Goal: Information Seeking & Learning: Learn about a topic

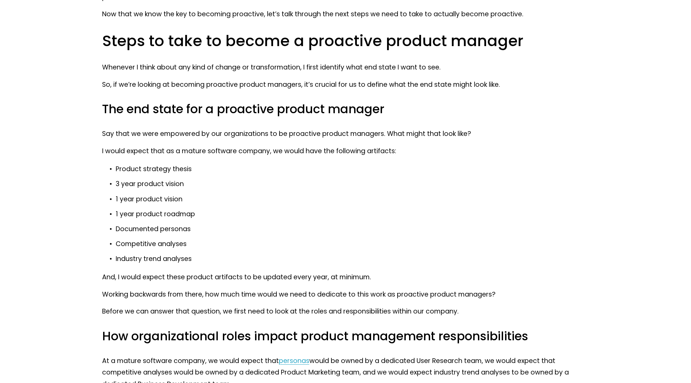
scroll to position [1595, 0]
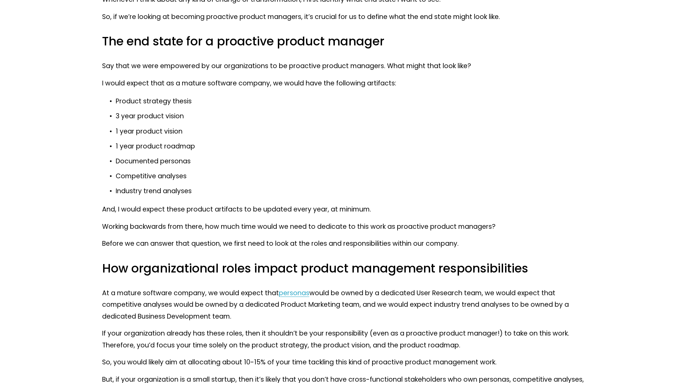
click at [383, 82] on p "I would expect that as a mature software company, we would have the following a…" at bounding box center [345, 84] width 487 height 12
click at [379, 69] on div at bounding box center [379, 69] width 0 height 0
click at [286, 129] on p "1 year product vision" at bounding box center [352, 132] width 474 height 12
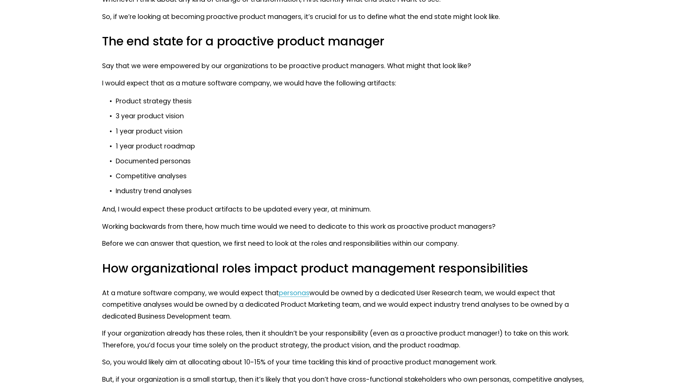
click at [176, 101] on p "Product strategy thesis" at bounding box center [352, 102] width 474 height 12
click at [172, 88] on div at bounding box center [172, 88] width 0 height 0
click at [335, 134] on p "1 year product vision" at bounding box center [352, 132] width 474 height 12
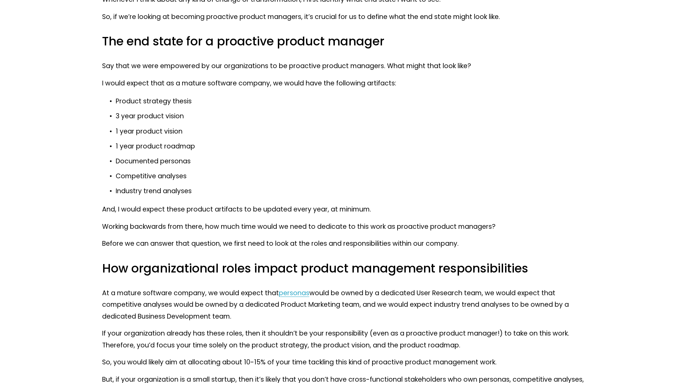
click at [365, 147] on p "1 year product roadmap" at bounding box center [352, 147] width 474 height 12
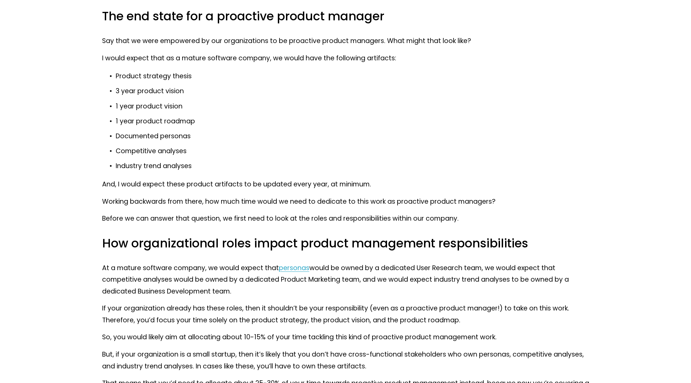
scroll to position [1629, 0]
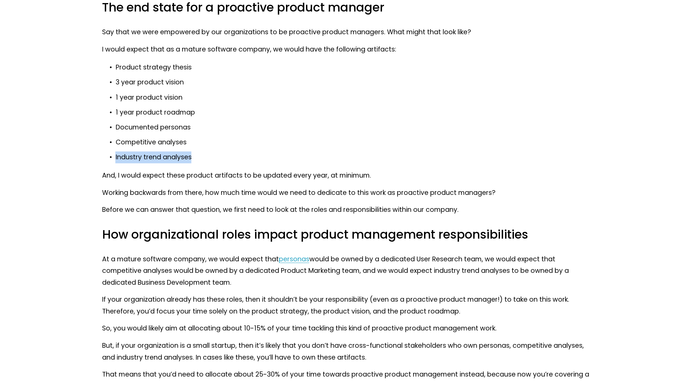
drag, startPoint x: 114, startPoint y: 157, endPoint x: 205, endPoint y: 156, distance: 90.3
click at [205, 156] on p "Industry trend analyses" at bounding box center [352, 158] width 474 height 12
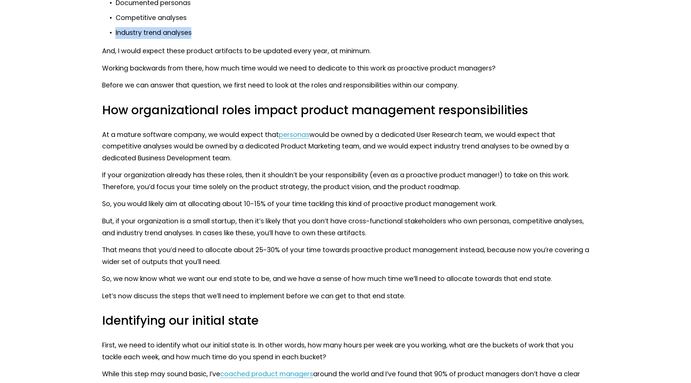
scroll to position [1765, 0]
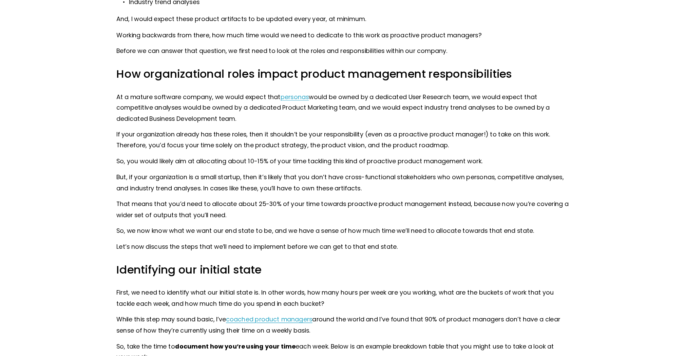
scroll to position [1798, 0]
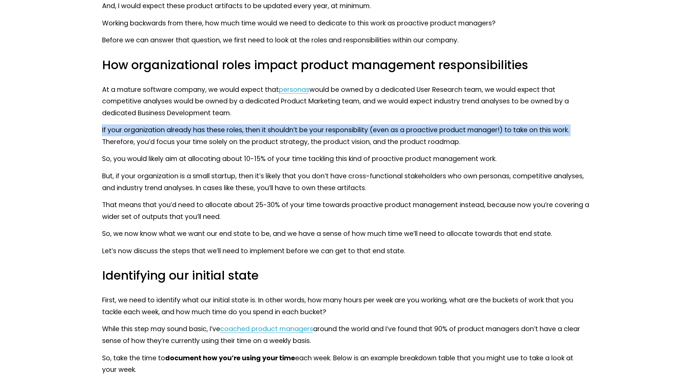
drag, startPoint x: 576, startPoint y: 129, endPoint x: 97, endPoint y: 131, distance: 479.1
click at [77, 116] on div at bounding box center [77, 116] width 0 height 0
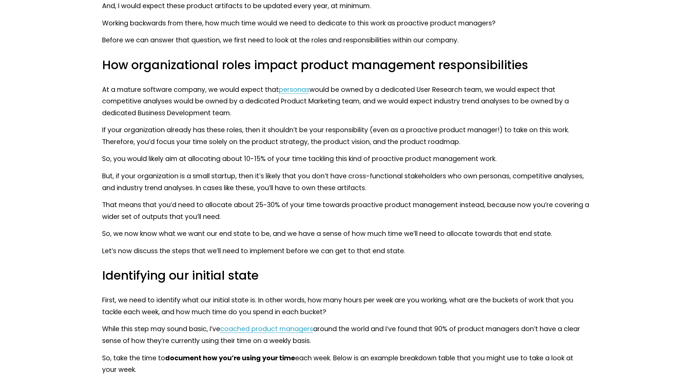
drag, startPoint x: 332, startPoint y: 194, endPoint x: 357, endPoint y: 206, distance: 27.2
click at [198, 158] on p "So, you would likely aim at allocating about 10-15% of your time tackling this …" at bounding box center [345, 159] width 487 height 12
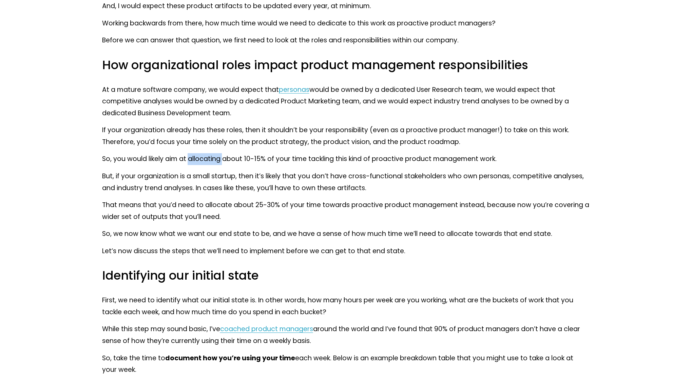
click at [198, 158] on p "So, you would likely aim at allocating about 10-15% of your time tackling this …" at bounding box center [345, 159] width 487 height 12
click at [180, 165] on p "So, you would likely aim at allocating about 10-15% of your time tackling this …" at bounding box center [345, 159] width 487 height 12
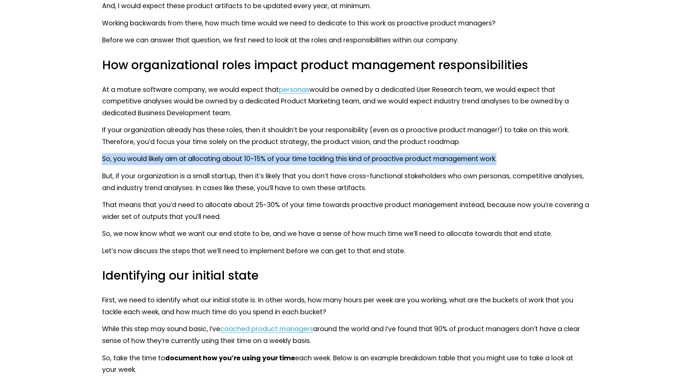
drag, startPoint x: 508, startPoint y: 156, endPoint x: 102, endPoint y: 161, distance: 405.5
click at [97, 164] on div at bounding box center [97, 164] width 0 height 0
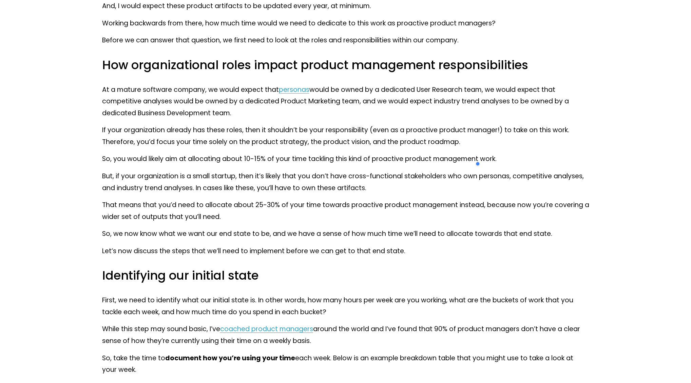
click at [314, 163] on p "So, you would likely aim at allocating about 10-15% of your time tackling this …" at bounding box center [345, 159] width 487 height 12
click at [309, 164] on div at bounding box center [309, 164] width 0 height 0
click at [426, 154] on p "So, you would likely aim at allocating about 10-15% of your time tackling this …" at bounding box center [345, 159] width 487 height 12
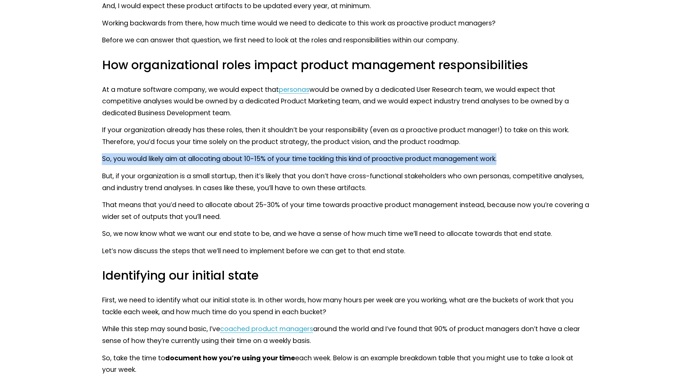
drag, startPoint x: 506, startPoint y: 159, endPoint x: 93, endPoint y: 163, distance: 412.7
click at [89, 164] on div at bounding box center [89, 164] width 0 height 0
click at [191, 165] on p "So, you would likely aim at allocating about 10-15% of your time tackling this …" at bounding box center [345, 159] width 487 height 12
drag, startPoint x: 101, startPoint y: 157, endPoint x: 506, endPoint y: 154, distance: 404.8
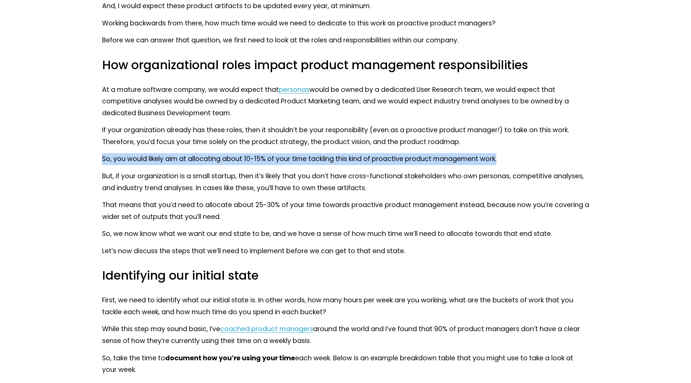
copy p "So, you would likely aim at allocating about 10-15% of your time tackling this …"
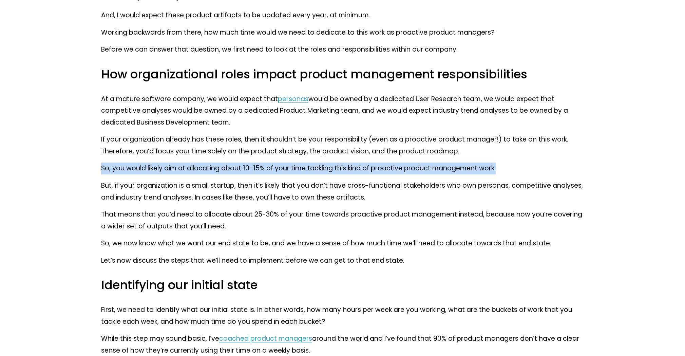
scroll to position [1832, 0]
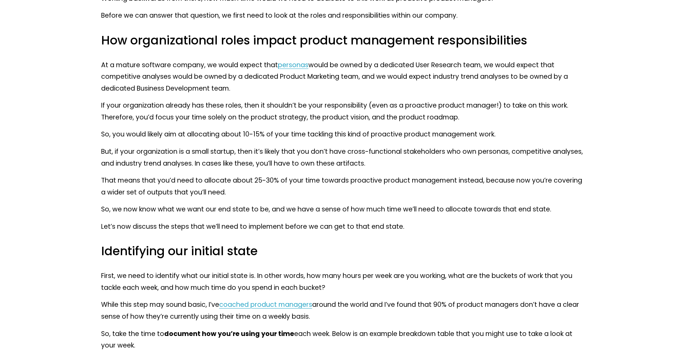
click at [384, 146] on p "But, if your organization is a small startup, then it’s likely that you don’t h…" at bounding box center [342, 157] width 483 height 23
click at [380, 126] on div at bounding box center [380, 126] width 0 height 0
click at [451, 176] on p "That means that you’d need to allocate about 25-30% of your time towards proact…" at bounding box center [342, 186] width 483 height 23
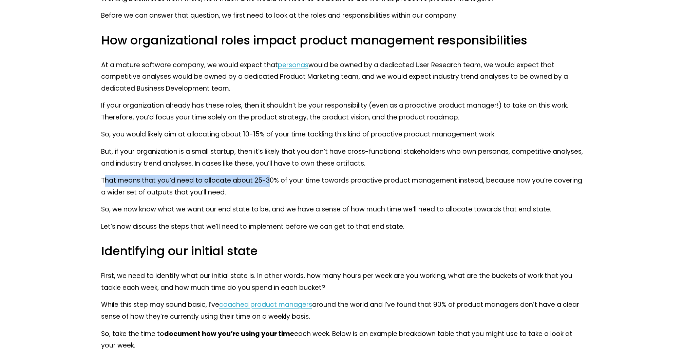
drag, startPoint x: 103, startPoint y: 172, endPoint x: 269, endPoint y: 173, distance: 165.9
click at [269, 175] on p "That means that you’d need to allocate about 25-30% of your time towards proact…" at bounding box center [342, 186] width 483 height 23
click at [221, 183] on p "That means that you’d need to allocate about 25-30% of your time towards proact…" at bounding box center [342, 186] width 483 height 23
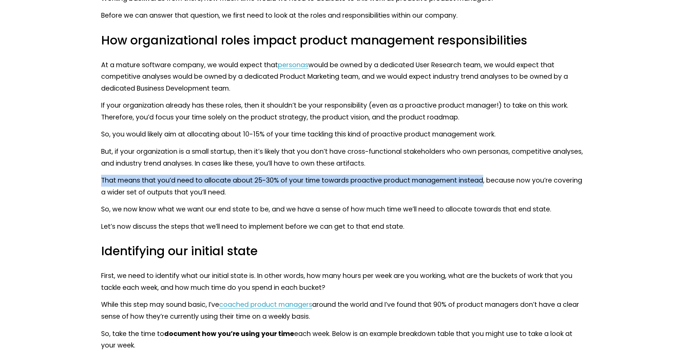
drag, startPoint x: 478, startPoint y: 171, endPoint x: 90, endPoint y: 168, distance: 388.2
click at [85, 155] on div at bounding box center [85, 155] width 0 height 0
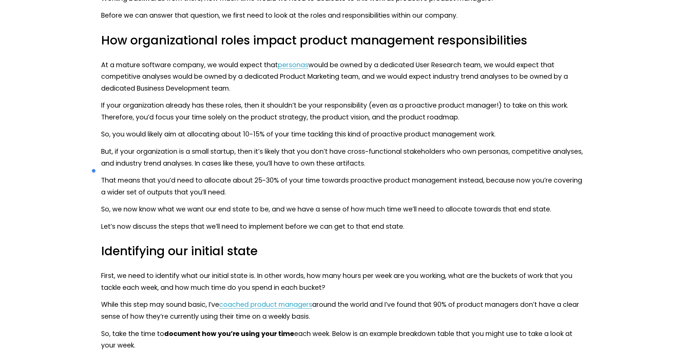
click at [439, 177] on p "That means that you’d need to allocate about 25-30% of your time towards proact…" at bounding box center [342, 186] width 483 height 23
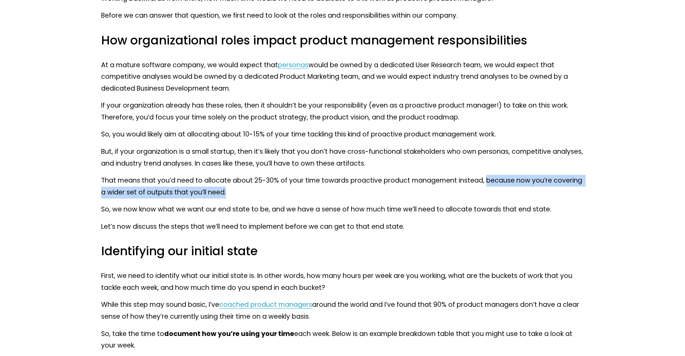
drag, startPoint x: 483, startPoint y: 168, endPoint x: 486, endPoint y: 177, distance: 10.2
click at [486, 177] on p "That means that you’d need to allocate about 25-30% of your time towards proact…" at bounding box center [342, 186] width 483 height 23
click at [482, 185] on div at bounding box center [482, 185] width 0 height 0
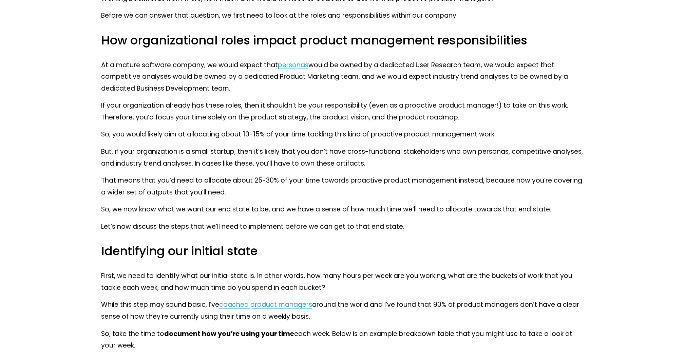
click at [460, 204] on p "So, we now know what we want our end state to be, and we have a sense of how mu…" at bounding box center [342, 210] width 483 height 12
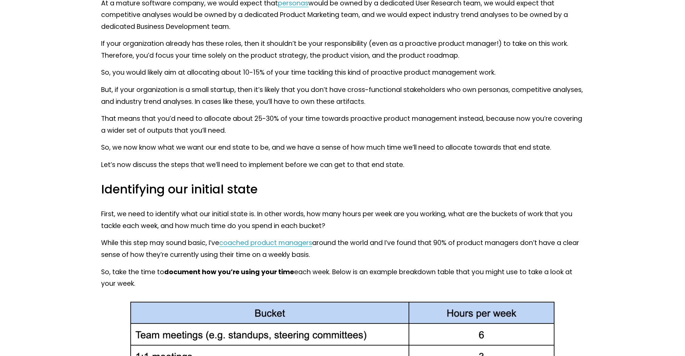
scroll to position [1900, 0]
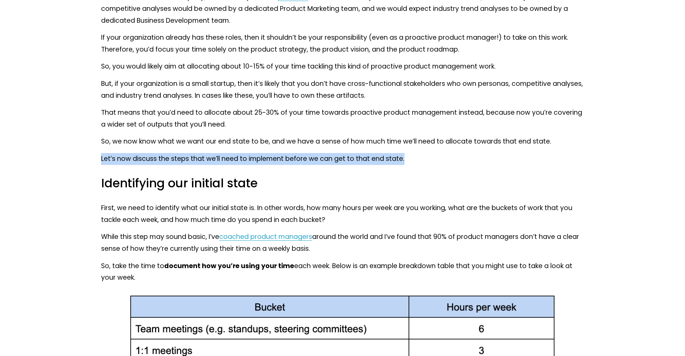
drag, startPoint x: 100, startPoint y: 148, endPoint x: 433, endPoint y: 136, distance: 333.8
drag, startPoint x: 270, startPoint y: 149, endPoint x: 244, endPoint y: 146, distance: 26.3
click at [244, 153] on p "Let’s now discuss the steps that we’ll need to implement before we can get to t…" at bounding box center [342, 159] width 483 height 12
click at [240, 133] on div at bounding box center [240, 133] width 0 height 0
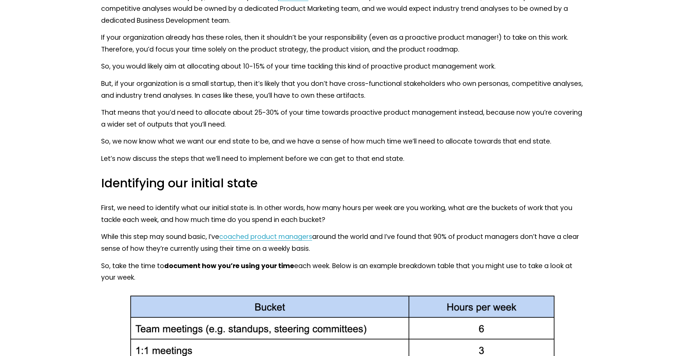
drag, startPoint x: 212, startPoint y: 201, endPoint x: 297, endPoint y: 204, distance: 85.6
click at [489, 153] on p "Let’s now discuss the steps that we’ll need to implement before we can get to t…" at bounding box center [342, 159] width 483 height 12
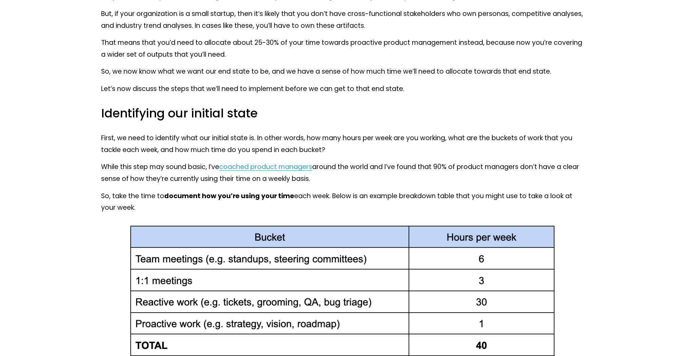
scroll to position [2002, 0]
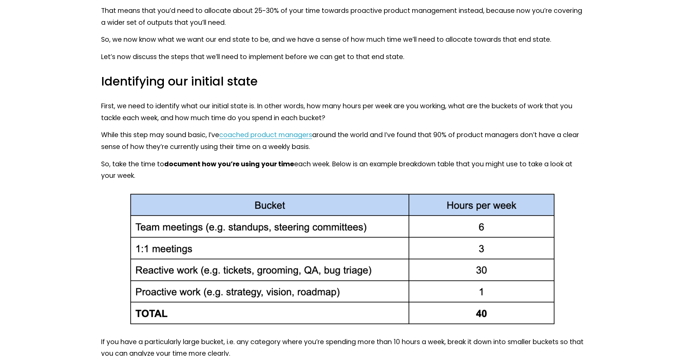
click at [453, 100] on p "First, we need to identify what our initial state is. In other words, how many …" at bounding box center [342, 111] width 483 height 23
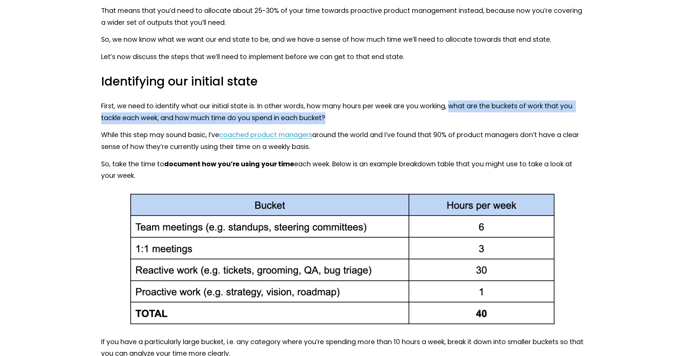
drag, startPoint x: 450, startPoint y: 95, endPoint x: 449, endPoint y: 101, distance: 6.3
click at [449, 101] on p "First, we need to identify what our initial state is. In other words, how many …" at bounding box center [342, 111] width 483 height 23
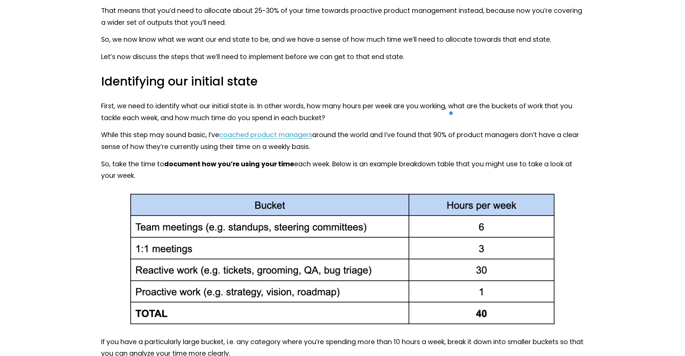
click at [239, 100] on p "First, we need to identify what our initial state is. In other words, how many …" at bounding box center [342, 111] width 483 height 23
drag, startPoint x: 448, startPoint y: 93, endPoint x: 161, endPoint y: 108, distance: 287.4
click at [161, 108] on p "First, we need to identify what our initial state is. In other words, how many …" at bounding box center [342, 111] width 483 height 23
click at [156, 111] on div at bounding box center [156, 111] width 0 height 0
click at [459, 112] on p "First, we need to identify what our initial state is. In other words, how many …" at bounding box center [342, 111] width 483 height 23
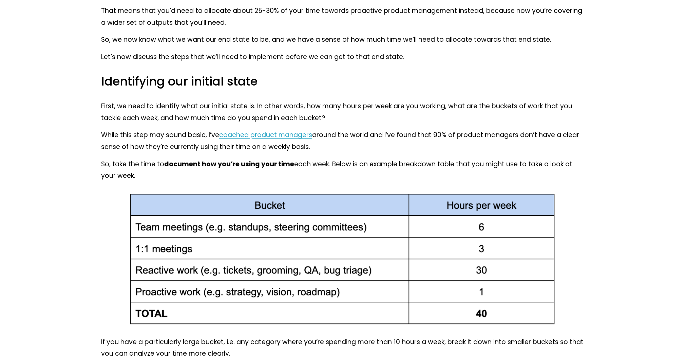
drag, startPoint x: 327, startPoint y: 137, endPoint x: 94, endPoint y: 127, distance: 233.7
click at [94, 127] on article "Proactive Product Management [DATE] Written By [PERSON_NAME] Product managers a…" at bounding box center [342, 271] width 685 height 4479
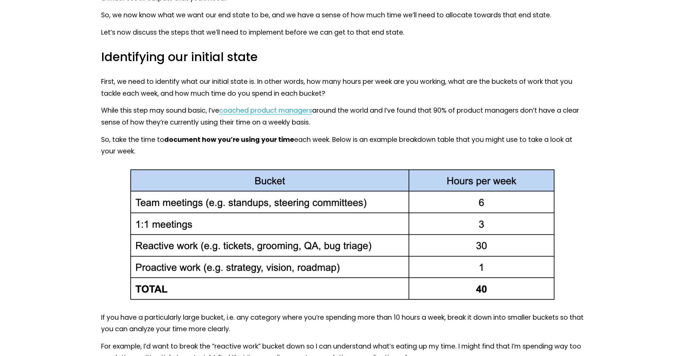
scroll to position [2036, 0]
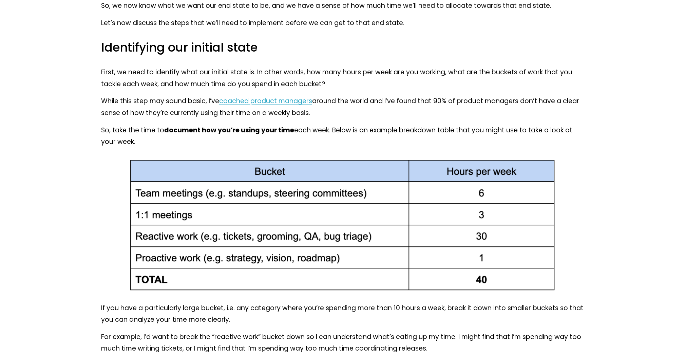
click at [190, 136] on p "So, take the time to document how you’re using your time each week. Below is an…" at bounding box center [342, 136] width 483 height 23
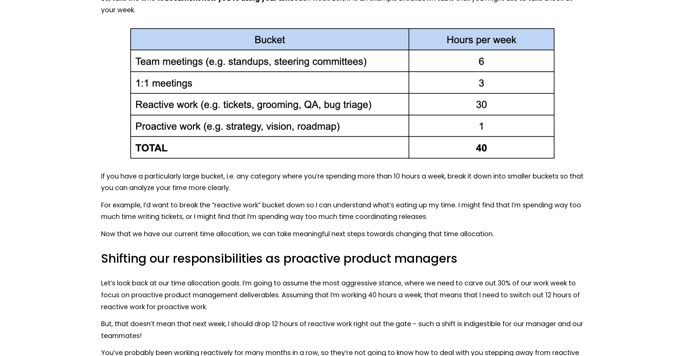
scroll to position [2206, 0]
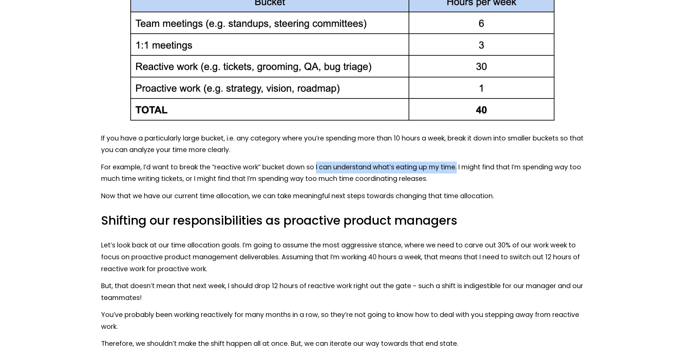
drag, startPoint x: 457, startPoint y: 156, endPoint x: 315, endPoint y: 157, distance: 141.8
click at [315, 162] on p "For example, I’d want to break the “reactive work” bucket down so I can underst…" at bounding box center [342, 173] width 483 height 23
click at [310, 160] on div at bounding box center [310, 160] width 0 height 0
click at [468, 148] on div "If you have a particularly large bucket, i.e. any category where you’re spendin…" at bounding box center [342, 296] width 483 height 326
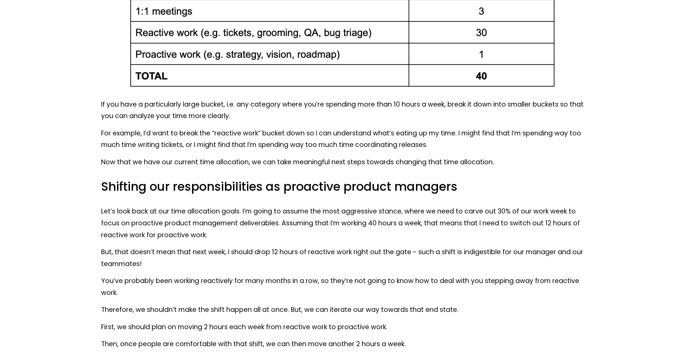
click at [269, 135] on p "For example, I’d want to break the “reactive work” bucket down so I can underst…" at bounding box center [342, 139] width 483 height 23
click at [265, 138] on div at bounding box center [265, 138] width 0 height 0
click at [385, 156] on p "Now that we have our current time allocation, we can take meaningful next steps…" at bounding box center [342, 162] width 483 height 12
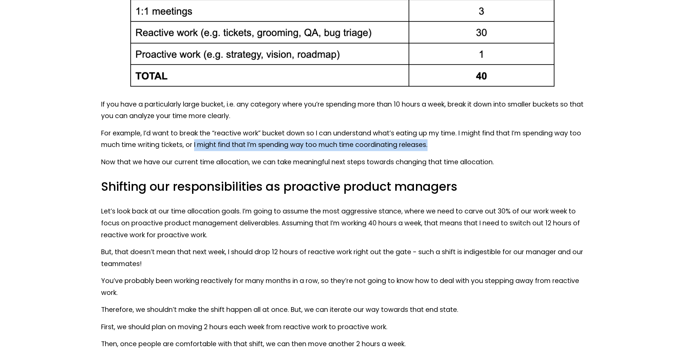
drag, startPoint x: 431, startPoint y: 133, endPoint x: 194, endPoint y: 137, distance: 237.6
click at [194, 136] on p "For example, I’d want to break the “reactive work” bucket down so I can underst…" at bounding box center [342, 139] width 483 height 23
click at [189, 138] on div at bounding box center [189, 138] width 0 height 0
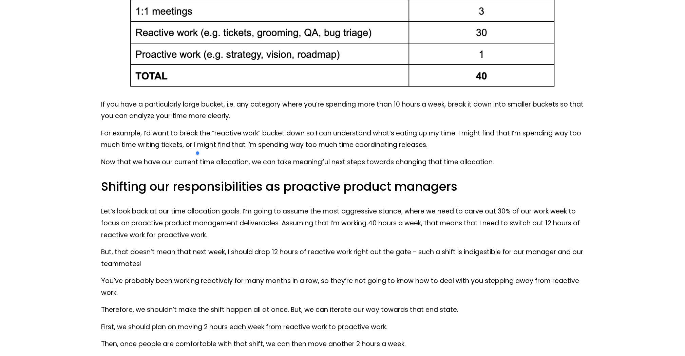
click at [489, 156] on p "Now that we have our current time allocation, we can take meaningful next steps…" at bounding box center [342, 162] width 483 height 12
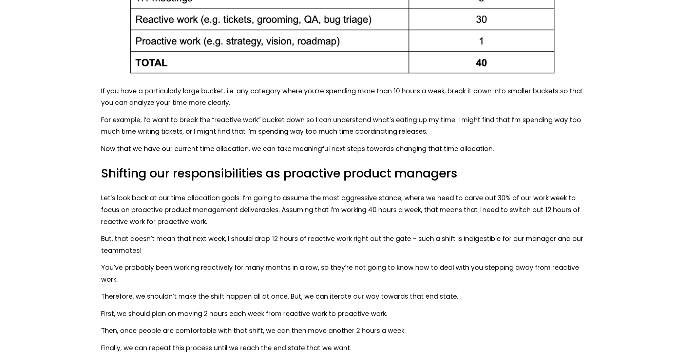
scroll to position [2274, 0]
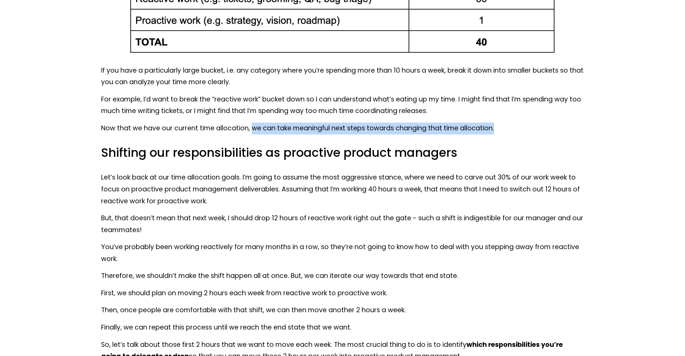
drag, startPoint x: 497, startPoint y: 116, endPoint x: 252, endPoint y: 120, distance: 244.3
click at [252, 123] on p "Now that we have our current time allocation, we can take meaningful next steps…" at bounding box center [342, 129] width 483 height 12
click at [248, 121] on div at bounding box center [248, 121] width 0 height 0
click at [499, 145] on h3 "Shifting our responsibilities as proactive product managers" at bounding box center [342, 153] width 483 height 16
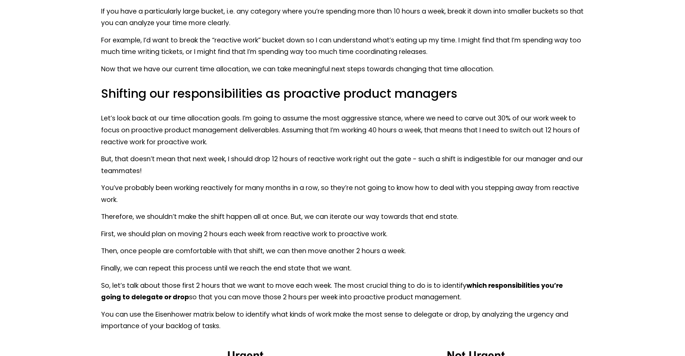
scroll to position [2375, 0]
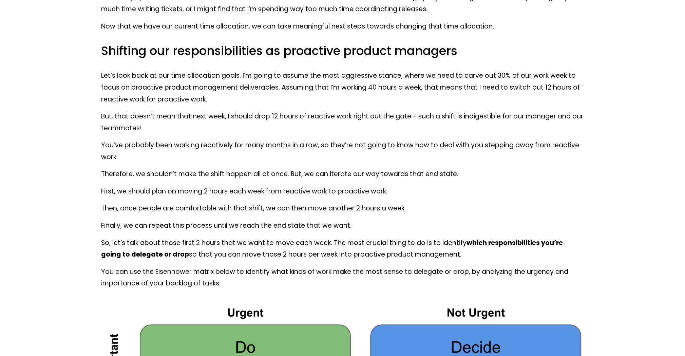
click at [257, 78] on p "Let’s look back at our time allocation goals. I’m going to assume the most aggr…" at bounding box center [342, 87] width 483 height 35
click at [252, 80] on div at bounding box center [252, 80] width 0 height 0
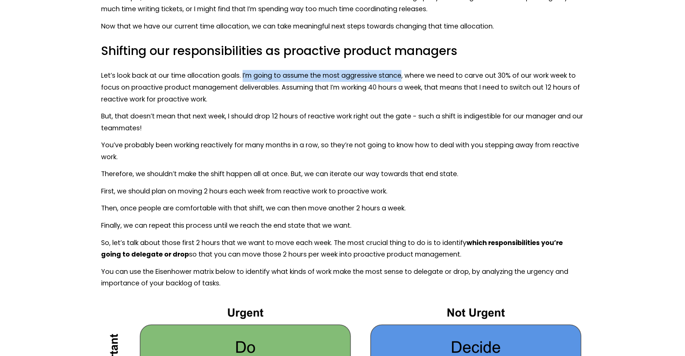
drag, startPoint x: 402, startPoint y: 63, endPoint x: 243, endPoint y: 64, distance: 158.8
click at [243, 70] on p "Let’s look back at our time allocation goals. I’m going to assume the most aggr…" at bounding box center [342, 87] width 483 height 35
click at [238, 50] on div at bounding box center [238, 50] width 0 height 0
click at [426, 70] on p "Let’s look back at our time allocation goals. I’m going to assume the most aggr…" at bounding box center [342, 87] width 483 height 35
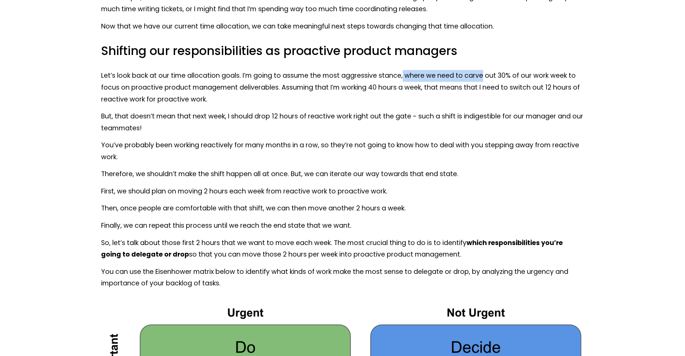
drag, startPoint x: 402, startPoint y: 63, endPoint x: 483, endPoint y: 66, distance: 80.8
click at [483, 70] on p "Let’s look back at our time allocation goals. I’m going to assume the most aggr…" at bounding box center [342, 87] width 483 height 35
click at [477, 70] on p "Let’s look back at our time allocation goals. I’m going to assume the most aggr…" at bounding box center [342, 87] width 483 height 35
click at [473, 70] on p "Let’s look back at our time allocation goals. I’m going to assume the most aggr…" at bounding box center [342, 87] width 483 height 35
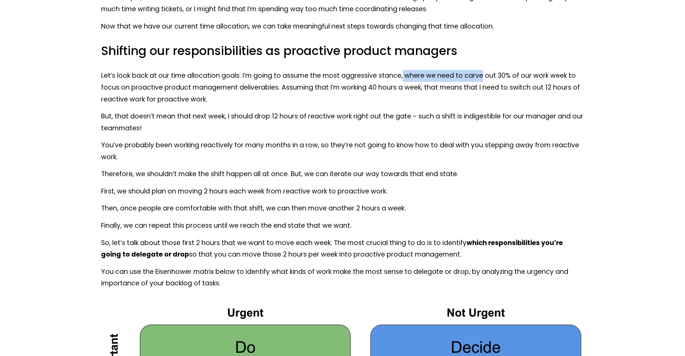
click at [438, 70] on p "Let’s look back at our time allocation goals. I’m going to assume the most aggr…" at bounding box center [342, 87] width 483 height 35
click at [527, 49] on div "If you have a particularly large bucket, i.e. any category where you’re spendin…" at bounding box center [342, 126] width 483 height 326
click at [466, 70] on p "Let’s look back at our time allocation goals. I’m going to assume the most aggr…" at bounding box center [342, 87] width 483 height 35
click at [474, 70] on p "Let’s look back at our time allocation goals. I’m going to assume the most aggr…" at bounding box center [342, 87] width 483 height 35
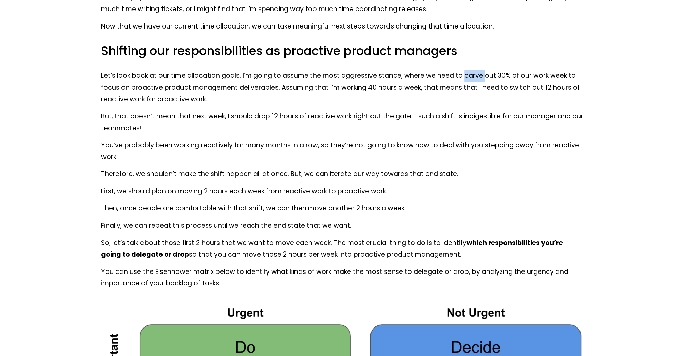
click at [474, 70] on p "Let’s look back at our time allocation goals. I’m going to assume the most aggr…" at bounding box center [342, 87] width 483 height 35
click at [469, 50] on div at bounding box center [469, 50] width 0 height 0
click at [455, 43] on h3 "Shifting our responsibilities as proactive product managers" at bounding box center [342, 51] width 483 height 16
drag, startPoint x: 468, startPoint y: 63, endPoint x: 496, endPoint y: 65, distance: 28.6
click at [496, 70] on p "Let’s look back at our time allocation goals. I’m going to assume the most aggr…" at bounding box center [342, 87] width 483 height 35
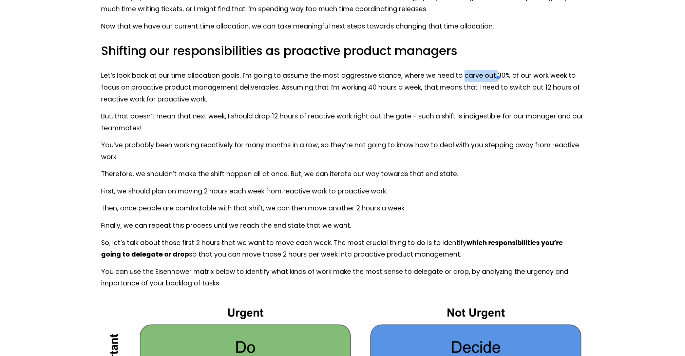
click at [492, 69] on div at bounding box center [492, 69] width 0 height 0
click at [498, 43] on h3 "Shifting our responsibilities as proactive product managers" at bounding box center [342, 51] width 483 height 16
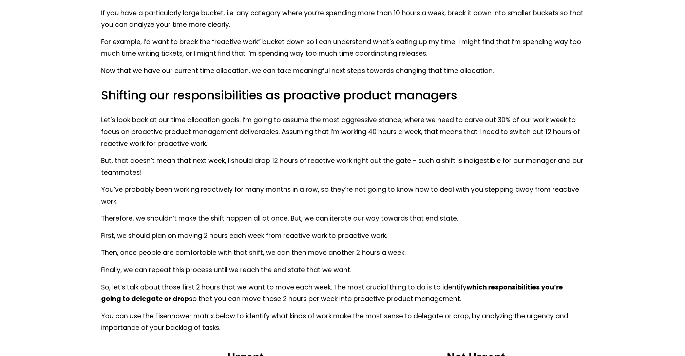
scroll to position [2341, 0]
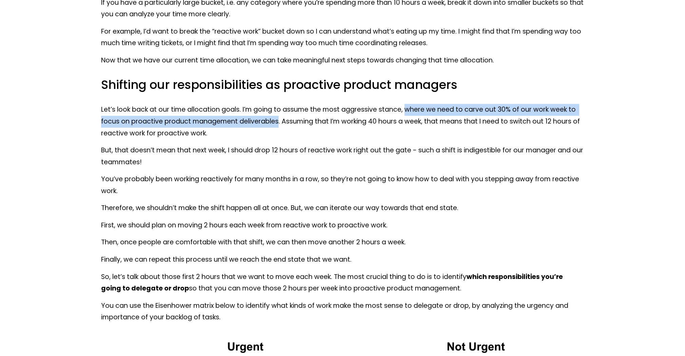
drag, startPoint x: 405, startPoint y: 98, endPoint x: 278, endPoint y: 113, distance: 127.8
click at [278, 113] on p "Let’s look back at our time allocation goals. I’m going to assume the most aggr…" at bounding box center [342, 121] width 483 height 35
click at [274, 114] on div at bounding box center [274, 114] width 0 height 0
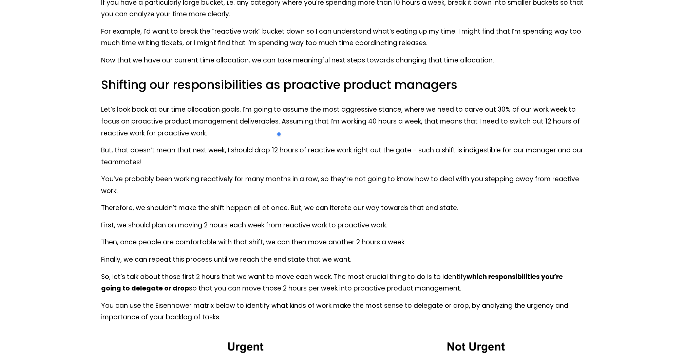
click at [263, 111] on p "Let’s look back at our time allocation goals. I’m going to assume the most aggr…" at bounding box center [342, 121] width 483 height 35
click at [258, 114] on div at bounding box center [258, 114] width 0 height 0
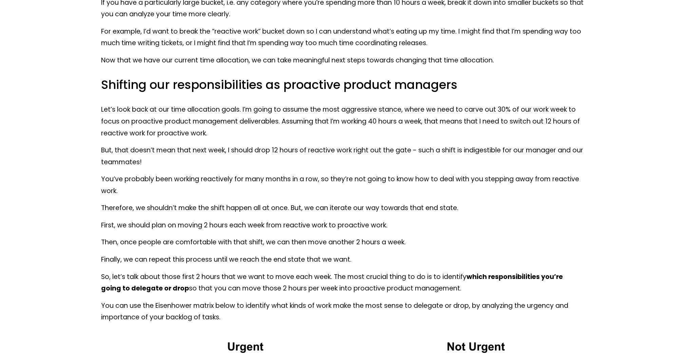
click at [302, 121] on p "Let’s look back at our time allocation goals. I’m going to assume the most aggr…" at bounding box center [342, 121] width 483 height 35
drag, startPoint x: 282, startPoint y: 110, endPoint x: 397, endPoint y: 105, distance: 115.1
click at [397, 105] on p "Let’s look back at our time allocation goals. I’m going to assume the most aggr…" at bounding box center [342, 121] width 483 height 35
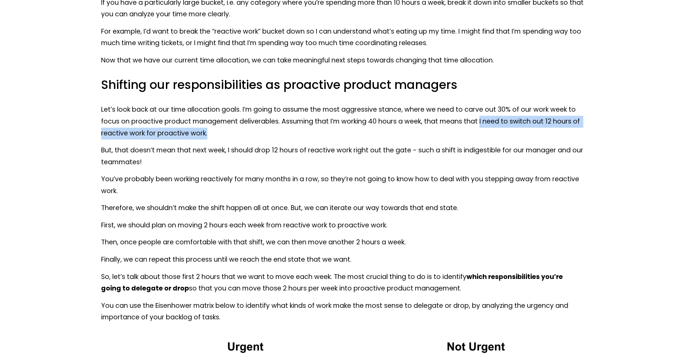
drag, startPoint x: 479, startPoint y: 111, endPoint x: 481, endPoint y: 118, distance: 8.0
click at [481, 118] on p "Let’s look back at our time allocation goals. I’m going to assume the most aggr…" at bounding box center [342, 121] width 483 height 35
click at [477, 126] on div at bounding box center [477, 126] width 0 height 0
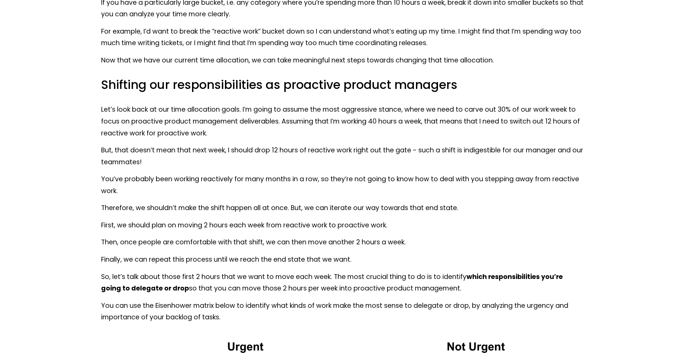
click at [444, 129] on div "If you have a particularly large bucket, i.e. any category where you’re spendin…" at bounding box center [342, 160] width 483 height 326
click at [227, 161] on div "If you have a particularly large bucket, i.e. any category where you’re spendin…" at bounding box center [342, 160] width 483 height 326
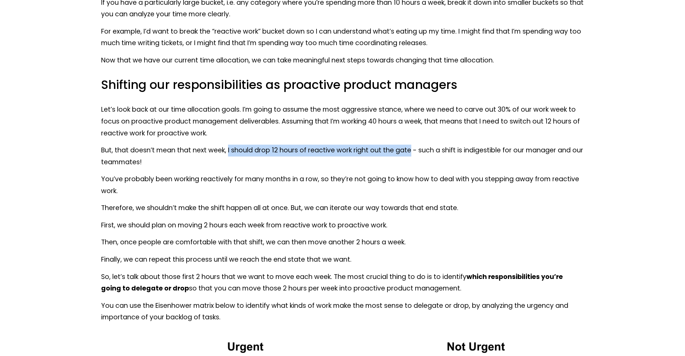
drag, startPoint x: 227, startPoint y: 138, endPoint x: 408, endPoint y: 141, distance: 180.9
click at [408, 145] on p "But, that doesn’t mean that next week, I should drop 12 hours of reactive work …" at bounding box center [342, 156] width 483 height 23
click at [403, 144] on div at bounding box center [403, 144] width 0 height 0
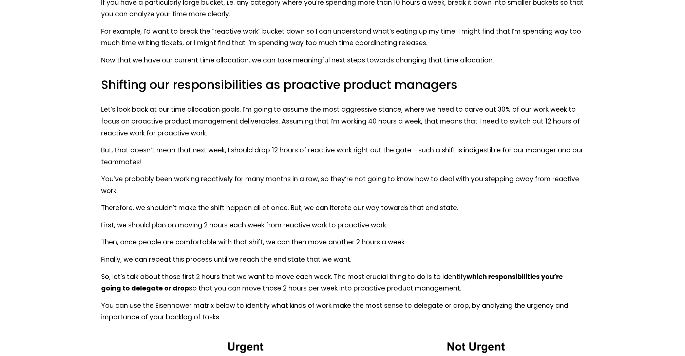
click at [425, 150] on p "But, that doesn’t mean that next week, I should drop 12 hours of reactive work …" at bounding box center [342, 156] width 483 height 23
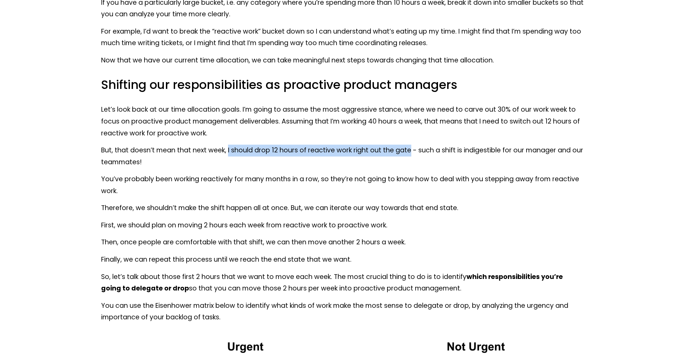
drag, startPoint x: 408, startPoint y: 139, endPoint x: 226, endPoint y: 142, distance: 181.9
click at [226, 145] on p "But, that doesn’t mean that next week, I should drop 12 hours of reactive work …" at bounding box center [342, 156] width 483 height 23
copy p "I should drop 12 hours of reactive work right out the gate"
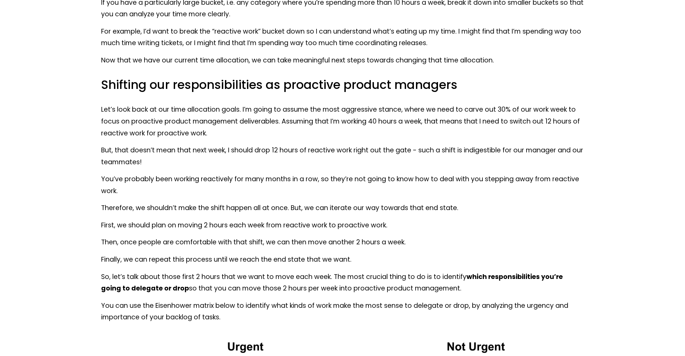
click at [479, 145] on p "But, that doesn’t mean that next week, I should drop 12 hours of reactive work …" at bounding box center [342, 156] width 483 height 23
click at [475, 144] on div at bounding box center [475, 144] width 0 height 0
click at [351, 145] on p "But, that doesn’t mean that next week, I should drop 12 hours of reactive work …" at bounding box center [342, 156] width 483 height 23
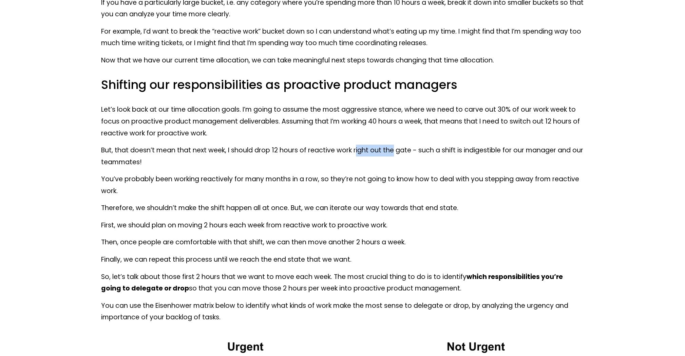
drag, startPoint x: 353, startPoint y: 139, endPoint x: 390, endPoint y: 135, distance: 37.2
click at [390, 145] on p "But, that doesn’t mean that next week, I should drop 12 hours of reactive work …" at bounding box center [342, 156] width 483 height 23
drag, startPoint x: 381, startPoint y: 139, endPoint x: 363, endPoint y: 142, distance: 18.1
click at [381, 145] on p "But, that doesn’t mean that next week, I should drop 12 hours of reactive work …" at bounding box center [342, 156] width 483 height 23
click at [352, 145] on p "But, that doesn’t mean that next week, I should drop 12 hours of reactive work …" at bounding box center [342, 156] width 483 height 23
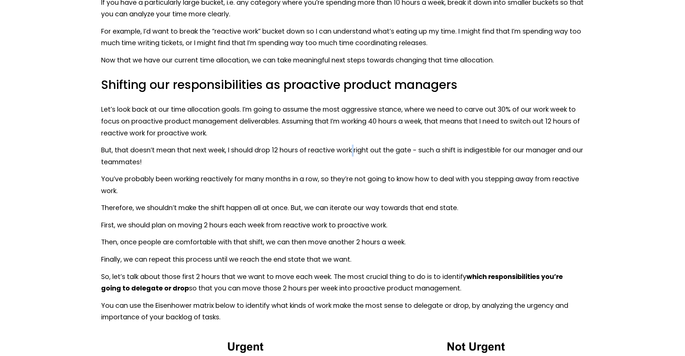
click at [352, 145] on p "But, that doesn’t mean that next week, I should drop 12 hours of reactive work …" at bounding box center [342, 156] width 483 height 23
click at [395, 145] on p "But, that doesn’t mean that next week, I should drop 12 hours of reactive work …" at bounding box center [342, 156] width 483 height 23
drag, startPoint x: 408, startPoint y: 138, endPoint x: 352, endPoint y: 139, distance: 55.7
click at [352, 145] on p "But, that doesn’t mean that next week, I should drop 12 hours of reactive work …" at bounding box center [342, 156] width 483 height 23
copy p "right out the gate"
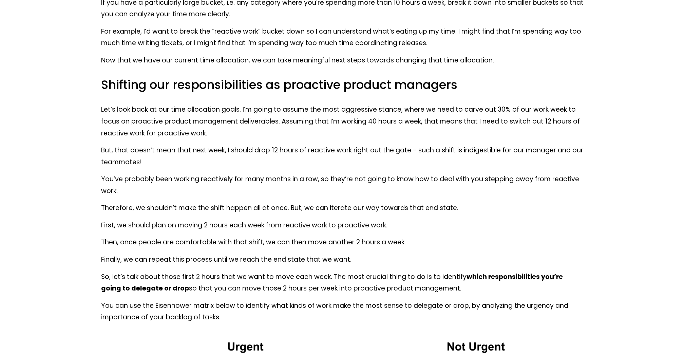
click at [455, 151] on p "But, that doesn’t mean that next week, I should drop 12 hours of reactive work …" at bounding box center [342, 156] width 483 height 23
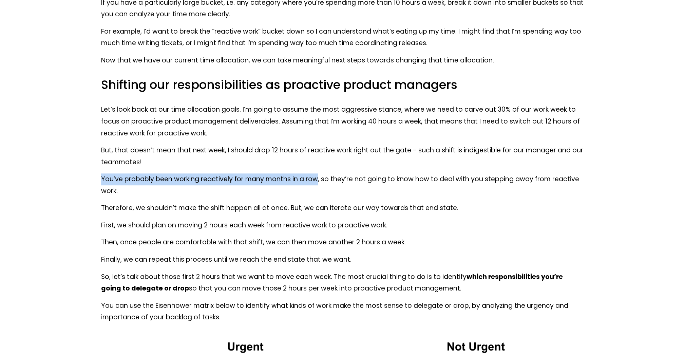
drag, startPoint x: 317, startPoint y: 168, endPoint x: 102, endPoint y: 166, distance: 214.5
click at [102, 173] on p "You’ve probably been working reactively for many months in a row, so they’re no…" at bounding box center [342, 184] width 483 height 23
click at [98, 153] on div at bounding box center [98, 153] width 0 height 0
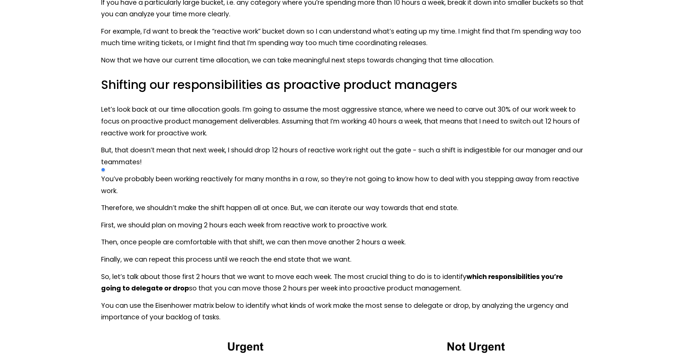
click at [361, 207] on div "If you have a particularly large bucket, i.e. any category where you’re spendin…" at bounding box center [342, 160] width 483 height 326
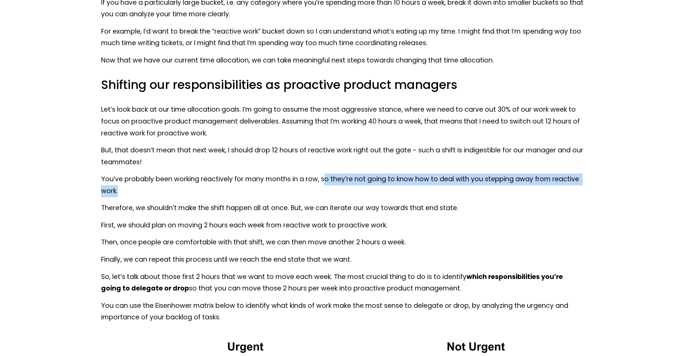
drag, startPoint x: 323, startPoint y: 170, endPoint x: 505, endPoint y: 180, distance: 182.5
click at [505, 180] on p "You’ve probably been working reactively for many months in a row, so they’re no…" at bounding box center [342, 184] width 483 height 23
click at [501, 184] on div at bounding box center [501, 184] width 0 height 0
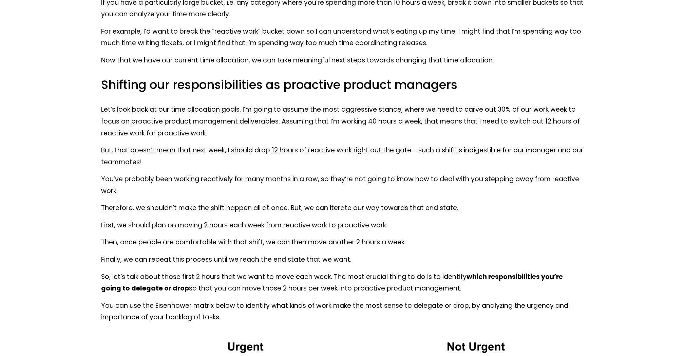
click at [471, 186] on div "If you have a particularly large bucket, i.e. any category where you’re spendin…" at bounding box center [342, 160] width 483 height 326
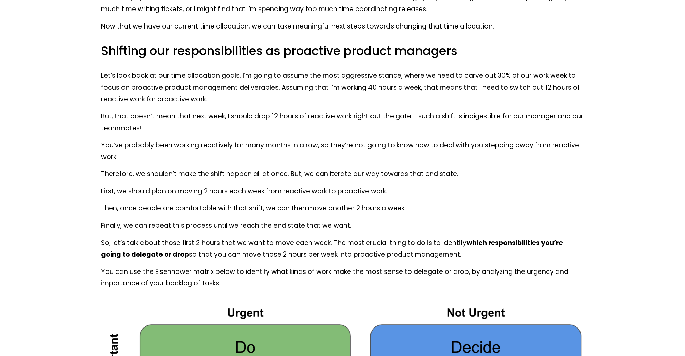
scroll to position [2409, 0]
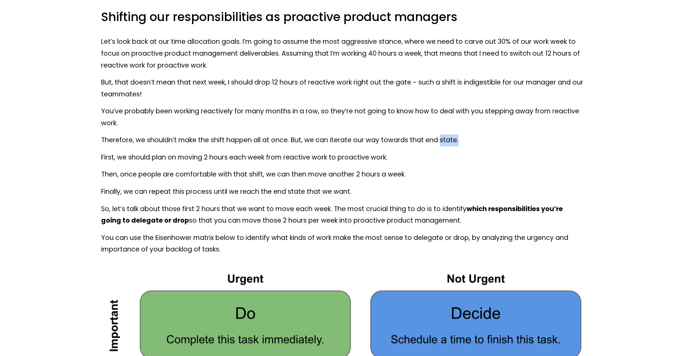
drag, startPoint x: 461, startPoint y: 127, endPoint x: 432, endPoint y: 131, distance: 30.2
click at [436, 134] on p "Therefore, we shouldn’t make the shift happen all at once. But, we can iterate …" at bounding box center [342, 140] width 483 height 12
drag, startPoint x: 456, startPoint y: 130, endPoint x: 437, endPoint y: 133, distance: 19.6
click at [456, 134] on p "Therefore, we shouldn’t make the shift happen all at once. But, we can iterate …" at bounding box center [342, 140] width 483 height 12
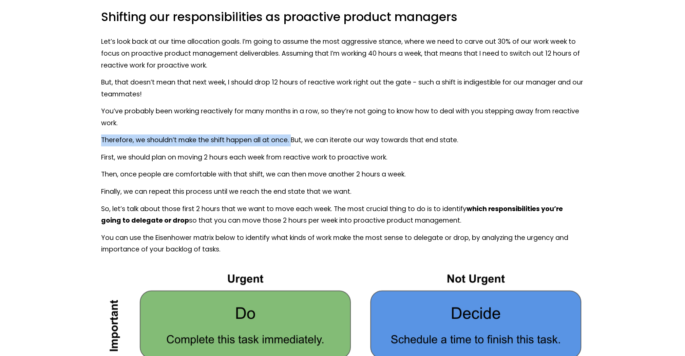
drag, startPoint x: 290, startPoint y: 128, endPoint x: 85, endPoint y: 133, distance: 205.7
click at [80, 133] on div at bounding box center [80, 133] width 0 height 0
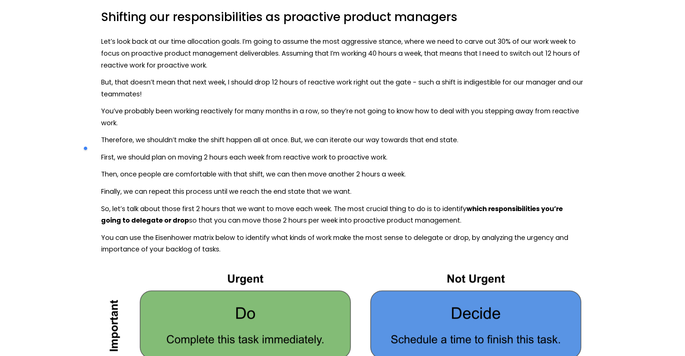
click at [329, 152] on p "First, we should plan on moving 2 hours each week from reactive work to proacti…" at bounding box center [342, 158] width 483 height 12
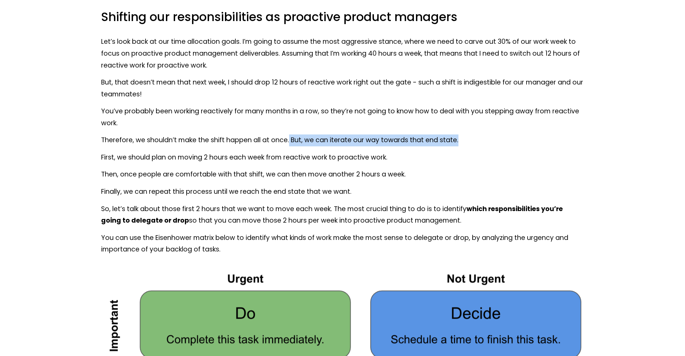
drag, startPoint x: 288, startPoint y: 129, endPoint x: 456, endPoint y: 131, distance: 167.7
click at [456, 134] on p "Therefore, we shouldn’t make the shift happen all at once. But, we can iterate …" at bounding box center [342, 140] width 483 height 12
click at [452, 133] on div at bounding box center [452, 133] width 0 height 0
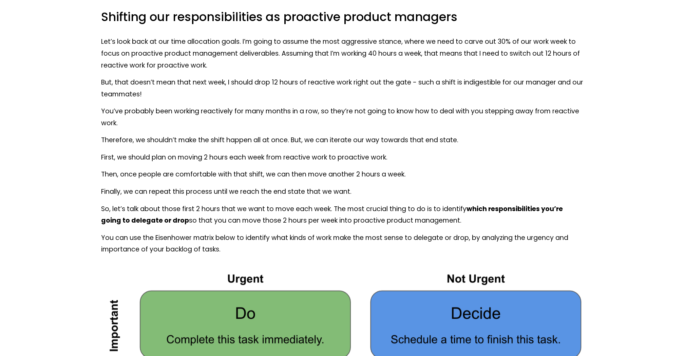
click at [487, 186] on p "Finally, we can repeat this process until we reach the end state that we want." at bounding box center [342, 192] width 483 height 12
click at [333, 134] on p "Therefore, we shouldn’t make the shift happen all at once. But, we can iterate …" at bounding box center [342, 140] width 483 height 12
click at [328, 114] on div at bounding box center [328, 114] width 0 height 0
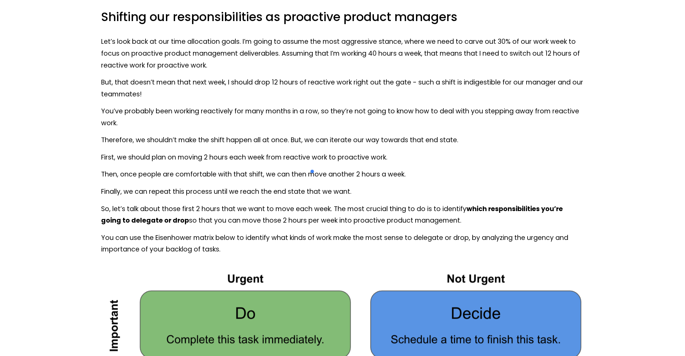
click at [520, 152] on p "First, we should plan on moving 2 hours each week from reactive work to proacti…" at bounding box center [342, 158] width 483 height 12
click at [481, 77] on p "But, that doesn’t mean that next week, I should drop 12 hours of reactive work …" at bounding box center [342, 88] width 483 height 23
click at [477, 76] on div at bounding box center [477, 76] width 0 height 0
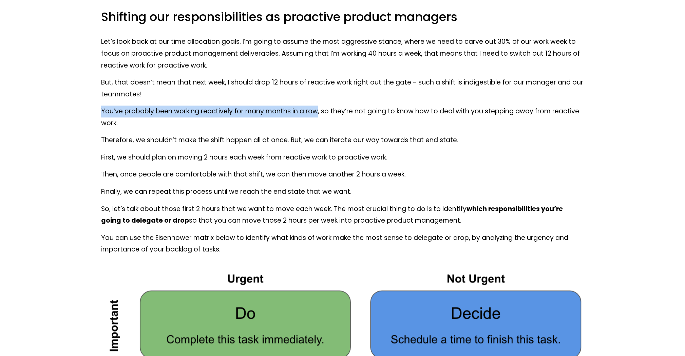
drag, startPoint x: 318, startPoint y: 100, endPoint x: 98, endPoint y: 101, distance: 219.6
click at [97, 101] on div "If you have a particularly large bucket, i.e. any category where you’re spendin…" at bounding box center [342, 92] width 494 height 338
click at [93, 105] on div at bounding box center [93, 105] width 0 height 0
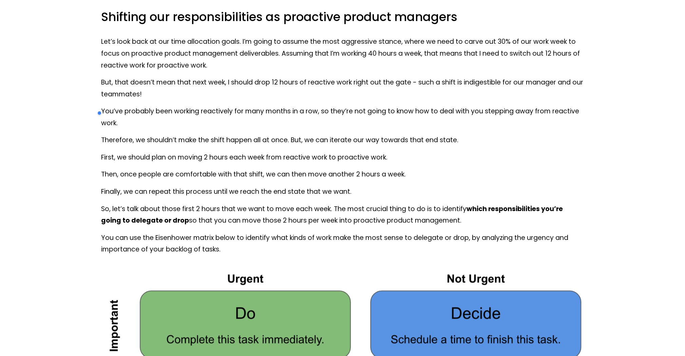
click at [346, 118] on div "If you have a particularly large bucket, i.e. any category where you’re spendin…" at bounding box center [342, 92] width 483 height 326
drag, startPoint x: 106, startPoint y: 145, endPoint x: 398, endPoint y: 143, distance: 291.5
click at [398, 152] on p "First, we should plan on moving 2 hours each week from reactive work to proacti…" at bounding box center [342, 158] width 483 height 12
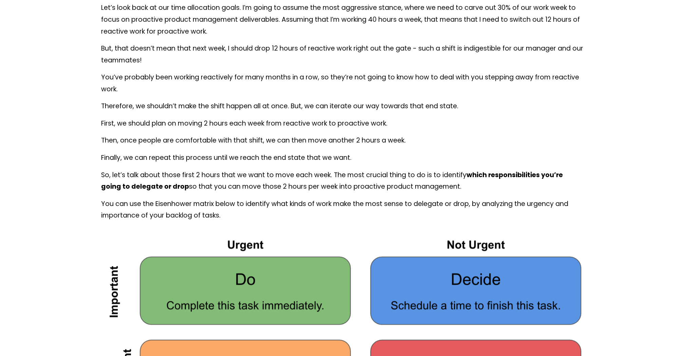
click at [123, 176] on strong "which responsibilities you’re going to delegate or drop" at bounding box center [332, 180] width 463 height 21
click at [123, 175] on strong "which responsibilities you’re going to delegate or drop" at bounding box center [332, 180] width 463 height 21
click at [118, 180] on div at bounding box center [118, 180] width 0 height 0
click at [503, 176] on p "So, let’s talk about those first 2 hours that we want to move each week. The mo…" at bounding box center [342, 180] width 483 height 23
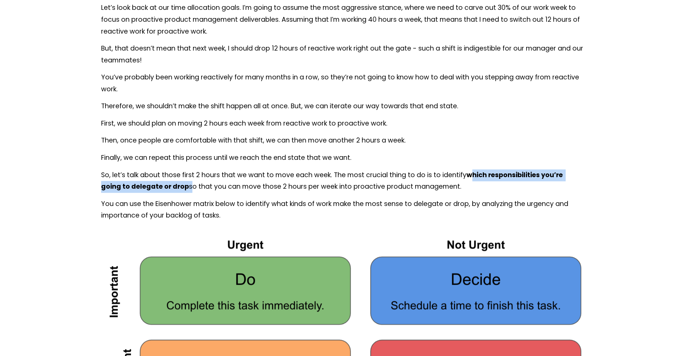
drag, startPoint x: 466, startPoint y: 165, endPoint x: 167, endPoint y: 173, distance: 299.4
click at [167, 173] on p "So, let’s talk about those first 2 hours that we want to move each week. The mo…" at bounding box center [342, 180] width 483 height 23
click at [163, 180] on div at bounding box center [163, 180] width 0 height 0
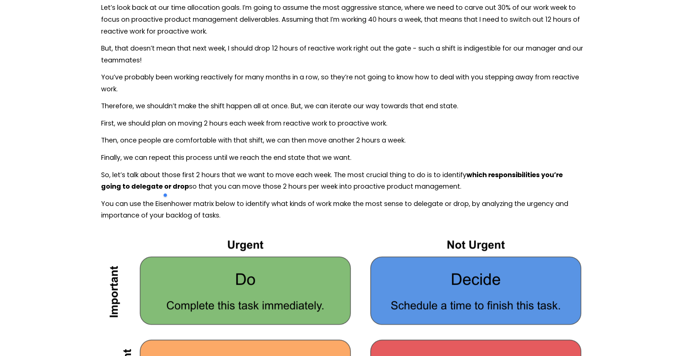
click at [123, 175] on strong "which responsibilities you’re going to delegate or drop" at bounding box center [332, 180] width 463 height 21
click at [118, 161] on div at bounding box center [118, 161] width 0 height 0
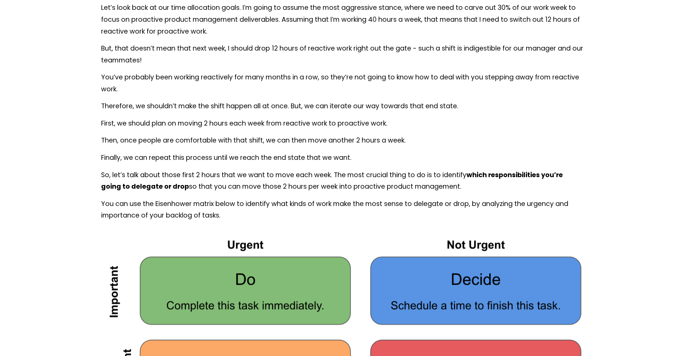
click at [329, 198] on p "You can use the Eisenhower matrix below to identify what kinds of work make the…" at bounding box center [342, 209] width 483 height 23
click at [162, 198] on p "You can use the Eisenhower matrix below to identify what kinds of work make the…" at bounding box center [342, 209] width 483 height 23
click at [158, 178] on div at bounding box center [158, 178] width 0 height 0
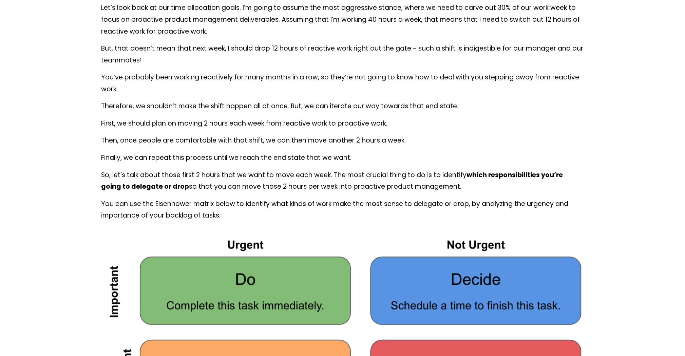
click at [291, 169] on p "So, let’s talk about those first 2 hours that we want to move each week. The mo…" at bounding box center [342, 180] width 483 height 23
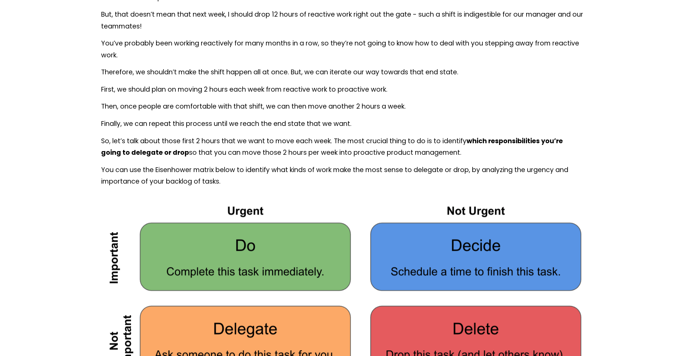
scroll to position [2511, 0]
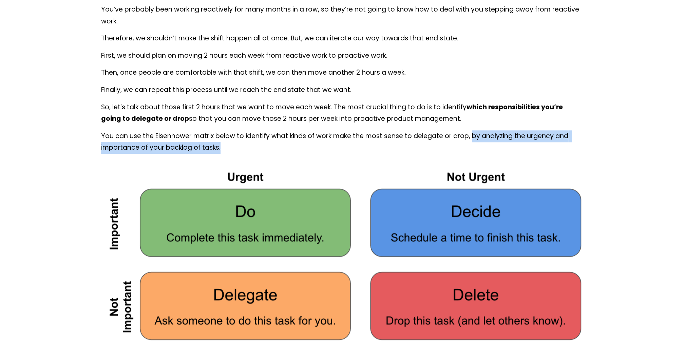
drag, startPoint x: 472, startPoint y: 125, endPoint x: 476, endPoint y: 135, distance: 10.7
click at [476, 135] on p "You can use the Eisenhower matrix below to identify what kinds of work make the…" at bounding box center [342, 141] width 483 height 23
click at [471, 141] on div at bounding box center [471, 141] width 0 height 0
click at [431, 142] on p "You can use the Eisenhower matrix below to identify what kinds of work make the…" at bounding box center [342, 141] width 483 height 23
drag, startPoint x: 473, startPoint y: 125, endPoint x: 475, endPoint y: 132, distance: 6.8
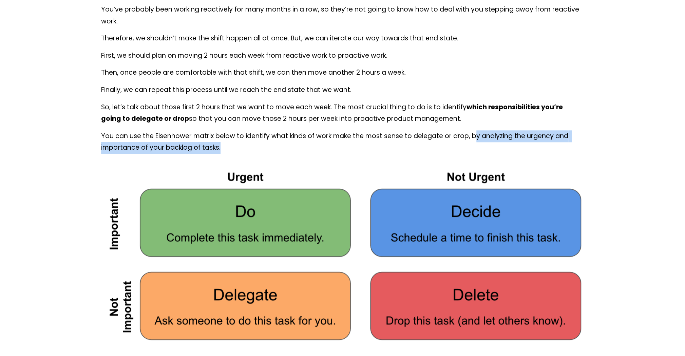
click at [475, 132] on p "You can use the Eisenhower matrix below to identify what kinds of work make the…" at bounding box center [342, 141] width 483 height 23
click at [473, 130] on p "You can use the Eisenhower matrix below to identify what kinds of work make the…" at bounding box center [342, 141] width 483 height 23
drag, startPoint x: 470, startPoint y: 124, endPoint x: 473, endPoint y: 132, distance: 7.9
click at [473, 132] on p "You can use the Eisenhower matrix below to identify what kinds of work make the…" at bounding box center [342, 141] width 483 height 23
copy p "by analyzing the urgency and importance of your backlog of tasks."
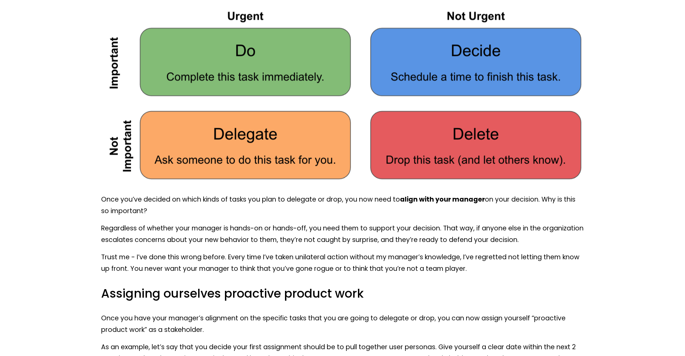
scroll to position [2681, 0]
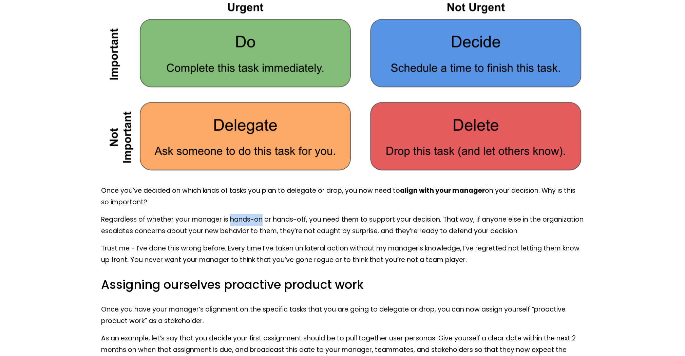
drag, startPoint x: 231, startPoint y: 207, endPoint x: 263, endPoint y: 208, distance: 31.9
click at [263, 214] on p "Regardless of whether your manager is hands-on or hands-off, you need them to s…" at bounding box center [342, 225] width 483 height 23
click at [258, 212] on div at bounding box center [258, 212] width 0 height 0
click at [308, 214] on p "Regardless of whether your manager is hands-on or hands-off, you need them to s…" at bounding box center [342, 225] width 483 height 23
drag, startPoint x: 304, startPoint y: 206, endPoint x: 172, endPoint y: 196, distance: 132.7
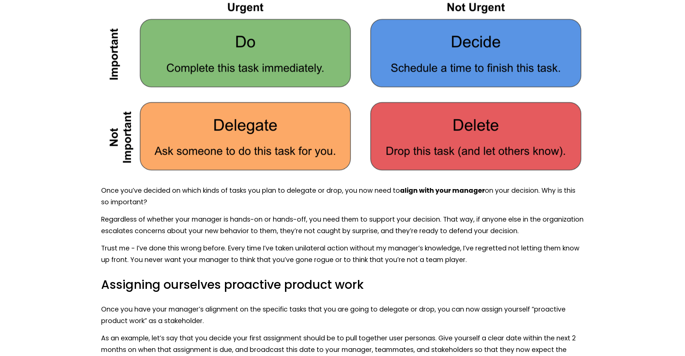
click at [153, 194] on p "Once you’ve decided on which kinds of tasks you plan to delegate or drop, you n…" at bounding box center [342, 196] width 483 height 23
drag, startPoint x: 101, startPoint y: 206, endPoint x: 308, endPoint y: 213, distance: 206.4
click at [303, 212] on div at bounding box center [303, 212] width 0 height 0
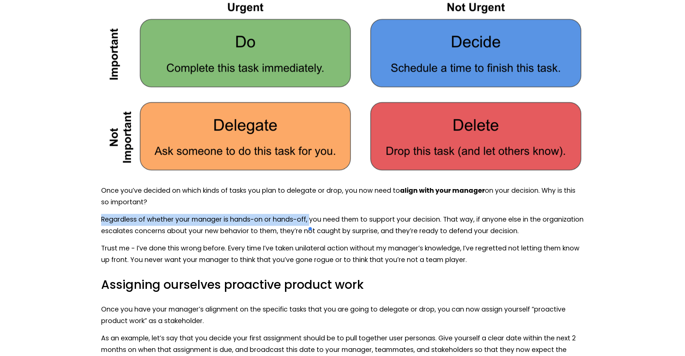
copy p "Regardless of whether your manager is hands-on or hands-off,"
click at [399, 243] on p "Trust me - I’ve done this wrong before. Every time I’ve taken unilateral action…" at bounding box center [342, 254] width 483 height 23
click at [559, 214] on p "Regardless of whether your manager is hands-on or hands-off, you need them to s…" at bounding box center [342, 225] width 483 height 23
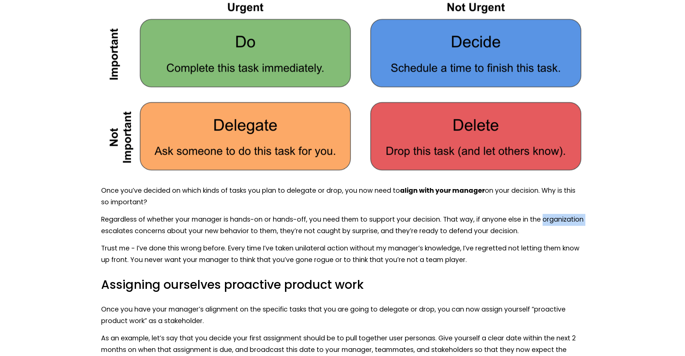
click at [559, 214] on p "Regardless of whether your manager is hands-on or hands-off, you need them to s…" at bounding box center [342, 225] width 483 height 23
click at [554, 193] on div at bounding box center [554, 193] width 0 height 0
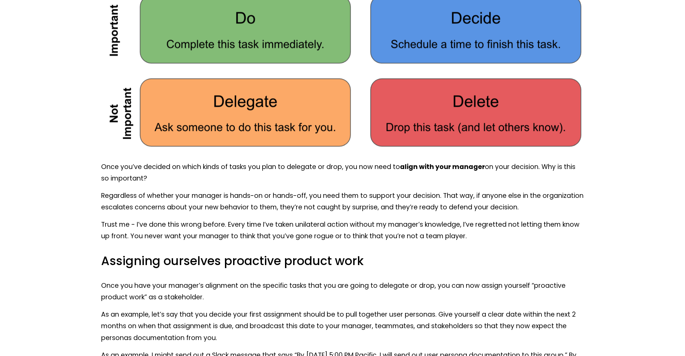
scroll to position [2715, 0]
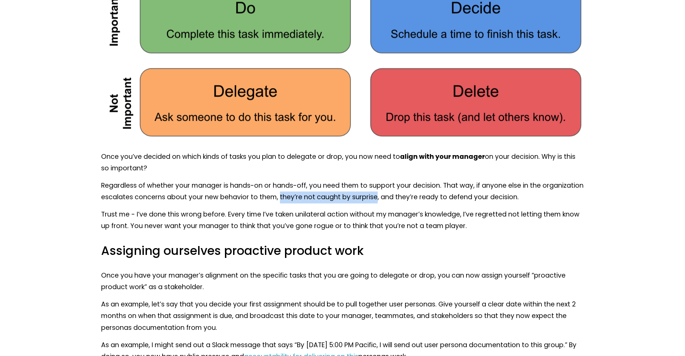
drag, startPoint x: 280, startPoint y: 187, endPoint x: 376, endPoint y: 186, distance: 96.4
click at [376, 186] on p "Regardless of whether your manager is hands-on or hands-off, you need them to s…" at bounding box center [342, 191] width 483 height 23
click at [372, 190] on div at bounding box center [372, 190] width 0 height 0
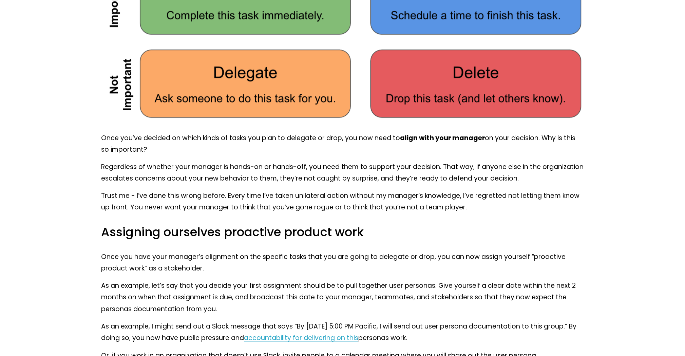
scroll to position [2749, 0]
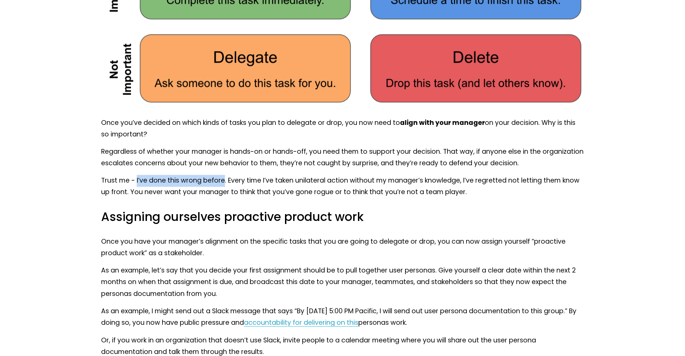
drag, startPoint x: 224, startPoint y: 170, endPoint x: 136, endPoint y: 171, distance: 88.6
click at [136, 175] on p "Trust me - I’ve done this wrong before. Every time I’ve taken unilateral action…" at bounding box center [342, 186] width 483 height 23
click at [131, 173] on div at bounding box center [131, 173] width 0 height 0
click at [314, 175] on p "Trust me - I’ve done this wrong before. Every time I’ve taken unilateral action…" at bounding box center [342, 186] width 483 height 23
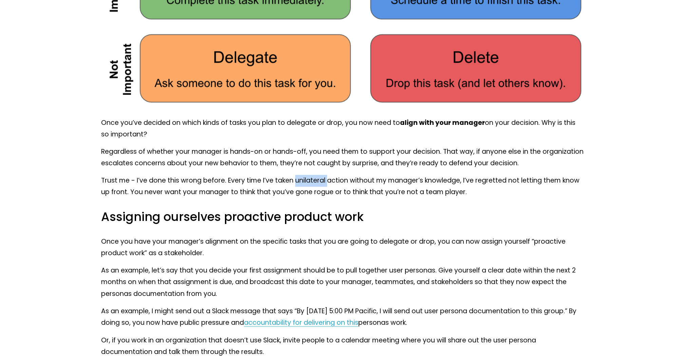
click at [314, 175] on p "Trust me - I’ve done this wrong before. Every time I’ve taken unilateral action…" at bounding box center [342, 186] width 483 height 23
click at [309, 154] on div at bounding box center [309, 154] width 0 height 0
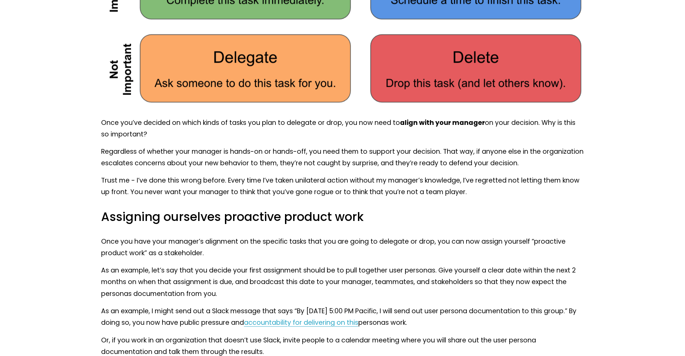
click at [423, 175] on p "Trust me - I’ve done this wrong before. Every time I’ve taken unilateral action…" at bounding box center [342, 186] width 483 height 23
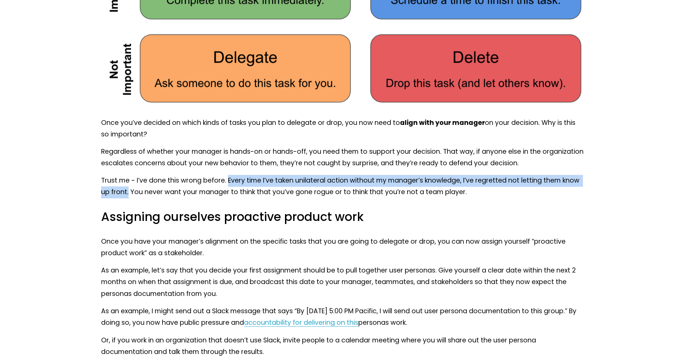
drag, startPoint x: 228, startPoint y: 168, endPoint x: 129, endPoint y: 186, distance: 100.8
click at [129, 186] on p "Trust me - I’ve done this wrong before. Every time I’ve taken unilateral action…" at bounding box center [342, 186] width 483 height 23
copy p "Every time I’ve taken unilateral action without my manager’s knowledge, I’ve re…"
click at [309, 175] on p "Trust me - I’ve done this wrong before. Every time I’ve taken unilateral action…" at bounding box center [342, 186] width 483 height 23
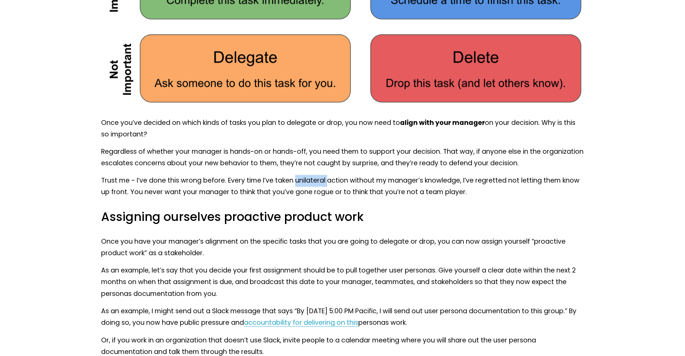
click at [309, 175] on p "Trust me - I’ve done this wrong before. Every time I’ve taken unilateral action…" at bounding box center [342, 186] width 483 height 23
click at [325, 181] on p "Trust me - I’ve done this wrong before. Every time I’ve taken unilateral action…" at bounding box center [342, 186] width 483 height 23
click at [321, 185] on div at bounding box center [321, 185] width 0 height 0
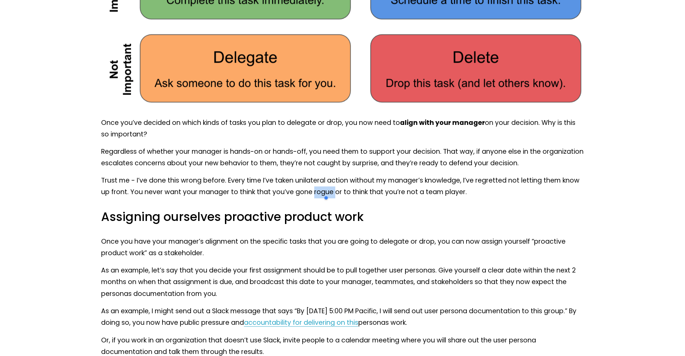
click at [384, 196] on div at bounding box center [355, 198] width 64 height 14
click at [327, 182] on p "Trust me - I’ve done this wrong before. Every time I’ve taken unilateral action…" at bounding box center [342, 186] width 483 height 23
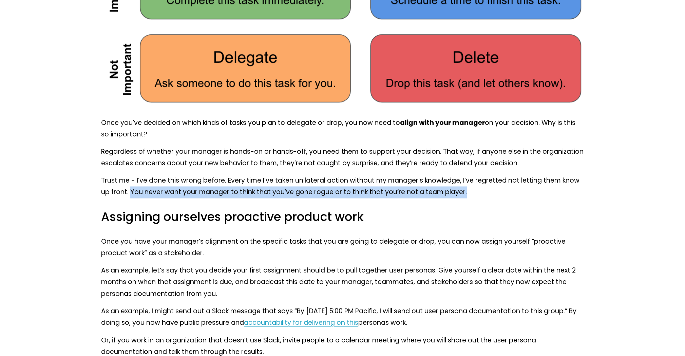
drag, startPoint x: 129, startPoint y: 183, endPoint x: 481, endPoint y: 183, distance: 351.9
click at [481, 183] on p "Trust me - I’ve done this wrong before. Every time I’ve taken unilateral action…" at bounding box center [342, 186] width 483 height 23
copy p "You never want your manager to think that you’ve gone rogue or to think that yo…"
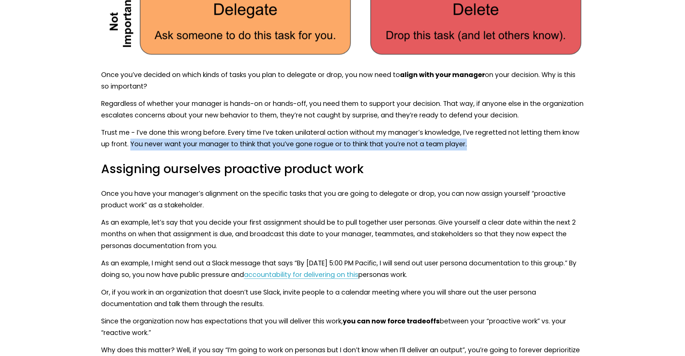
scroll to position [2816, 0]
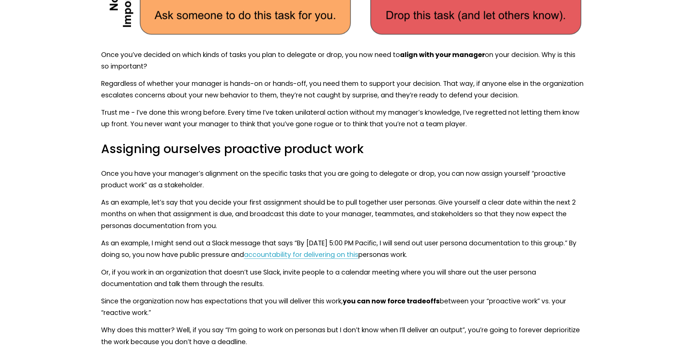
click at [222, 168] on p "Once you have your manager’s alignment on the specific tasks that you are going…" at bounding box center [342, 179] width 483 height 23
click at [218, 148] on div at bounding box center [218, 148] width 0 height 0
click at [295, 178] on p "Once you have your manager’s alignment on the specific tasks that you are going…" at bounding box center [342, 179] width 483 height 23
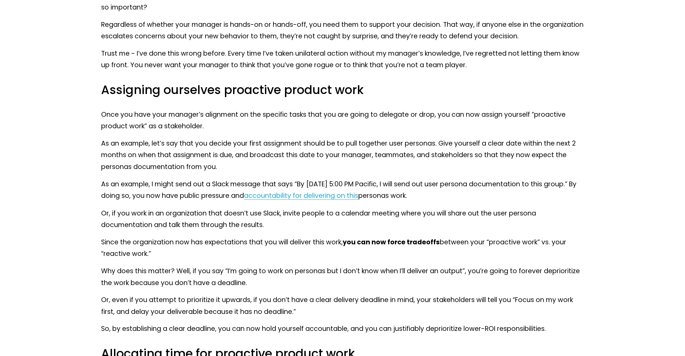
scroll to position [2884, 0]
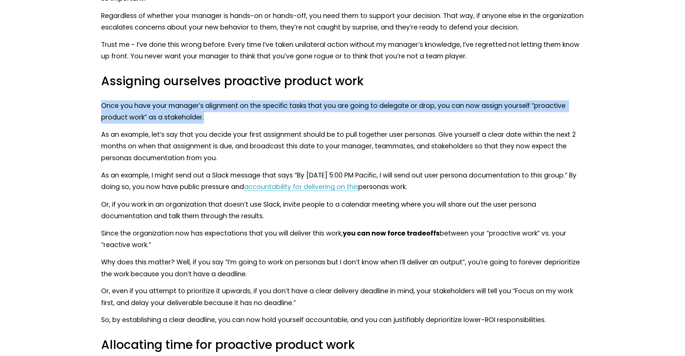
drag, startPoint x: 207, startPoint y: 109, endPoint x: 100, endPoint y: 91, distance: 108.5
click at [100, 91] on div "Once you’ve decided on which kinds of tasks you plan to delegate or drop, you n…" at bounding box center [342, 307] width 494 height 663
copy p "Once you have your manager’s alignment on the specific tasks that you are going…"
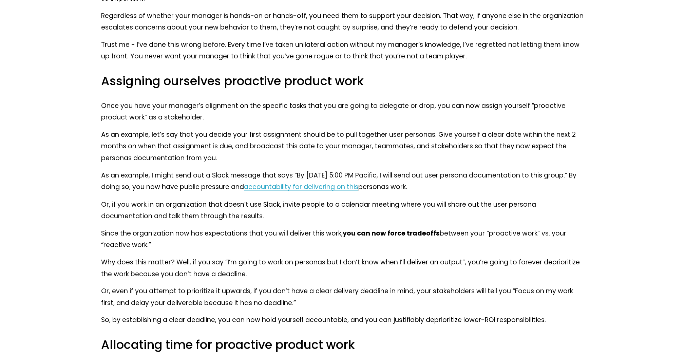
click at [422, 129] on p "As an example, let’s say that you decide your first assignment should be to pul…" at bounding box center [342, 146] width 483 height 35
click at [421, 129] on p "As an example, let’s say that you decide your first assignment should be to pul…" at bounding box center [342, 146] width 483 height 35
click at [417, 109] on div at bounding box center [417, 109] width 0 height 0
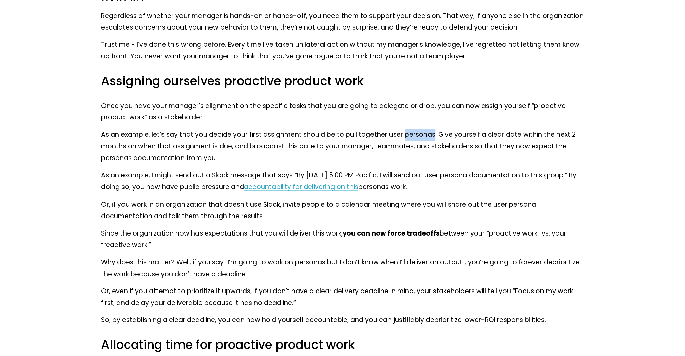
click at [501, 170] on p "As an example, I might send out a Slack message that says “By [DATE] 5:00 PM Pa…" at bounding box center [342, 181] width 483 height 23
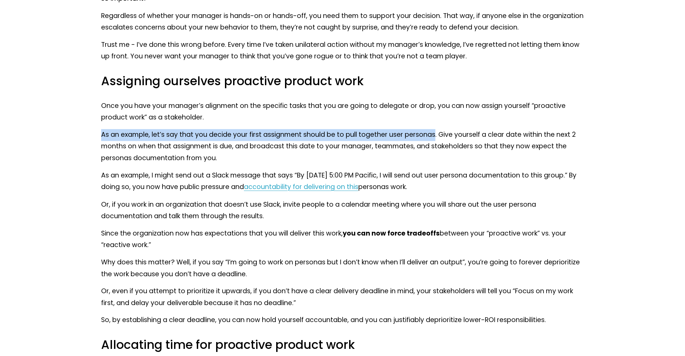
drag, startPoint x: 435, startPoint y: 123, endPoint x: 93, endPoint y: 127, distance: 342.1
click at [87, 109] on div at bounding box center [87, 109] width 0 height 0
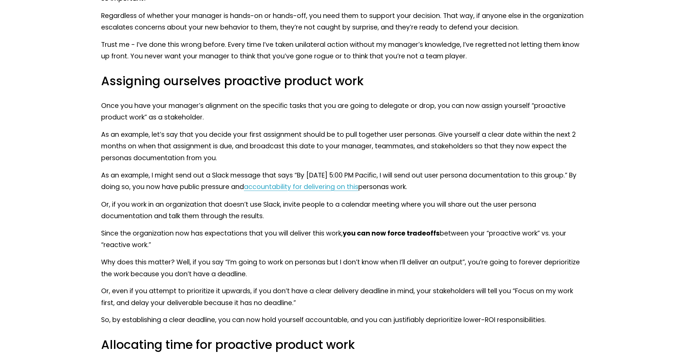
click at [464, 200] on p "Or, if you work in an organization that doesn’t use Slack, invite people to a c…" at bounding box center [342, 210] width 483 height 23
drag, startPoint x: 345, startPoint y: 125, endPoint x: 385, endPoint y: 122, distance: 40.1
click at [385, 129] on p "As an example, let’s say that you decide your first assignment should be to pul…" at bounding box center [342, 146] width 483 height 35
drag, startPoint x: 387, startPoint y: 123, endPoint x: 346, endPoint y: 123, distance: 41.1
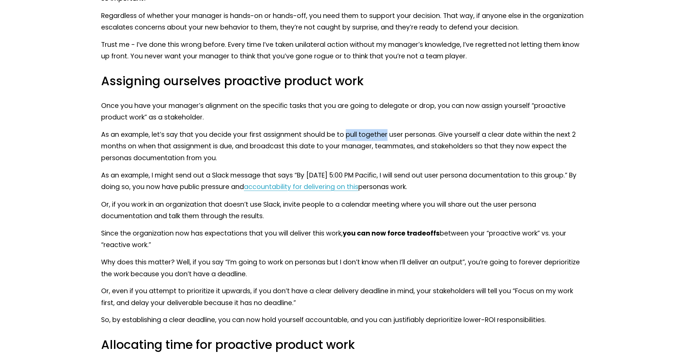
click at [346, 129] on p "As an example, let’s say that you decide your first assignment should be to pul…" at bounding box center [342, 146] width 483 height 35
click at [341, 109] on div at bounding box center [341, 109] width 0 height 0
click at [487, 131] on p "As an example, let’s say that you decide your first assignment should be to pul…" at bounding box center [342, 146] width 483 height 35
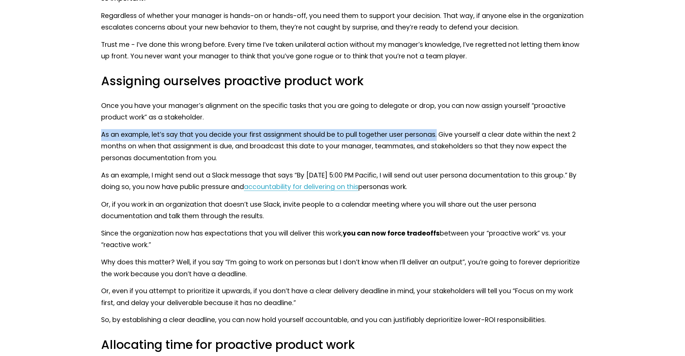
drag, startPoint x: 436, startPoint y: 122, endPoint x: 182, endPoint y: 140, distance: 255.5
click at [100, 123] on div "Once you’ve decided on which kinds of tasks you plan to delegate or drop, you n…" at bounding box center [342, 307] width 494 height 663
copy p "As an example, let’s say that you decide your first assignment should be to pul…"
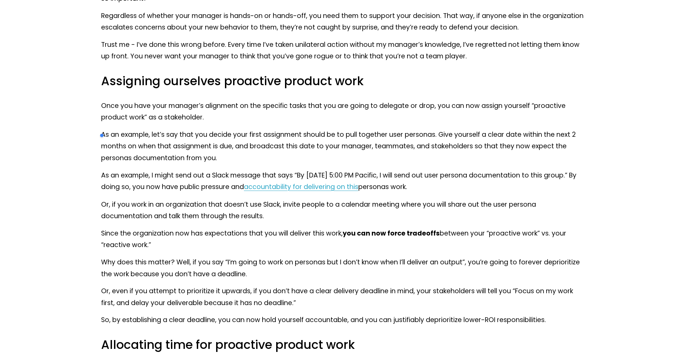
click at [146, 156] on div "Once you’ve decided on which kinds of tasks you plan to delegate or drop, you n…" at bounding box center [342, 307] width 483 height 652
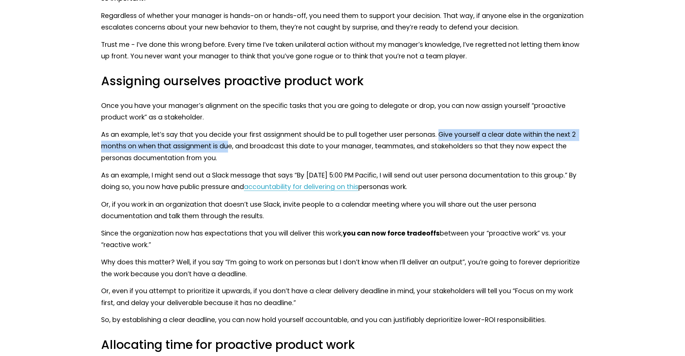
drag, startPoint x: 438, startPoint y: 124, endPoint x: 230, endPoint y: 135, distance: 208.7
click at [230, 135] on p "As an example, let’s say that you decide your first assignment should be to pul…" at bounding box center [342, 146] width 483 height 35
click at [226, 139] on div at bounding box center [226, 139] width 0 height 0
click at [460, 112] on div "Once you’ve decided on which kinds of tasks you plan to delegate or drop, you n…" at bounding box center [342, 307] width 483 height 652
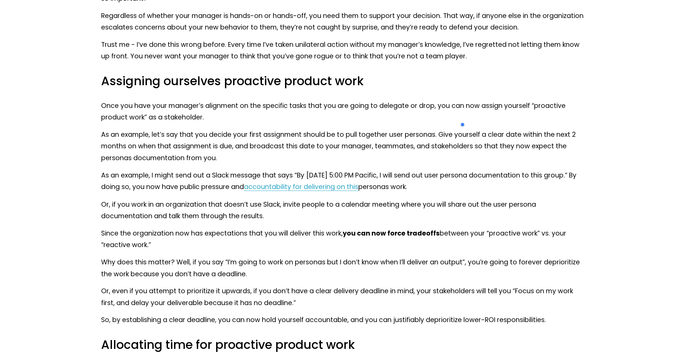
click at [436, 129] on p "As an example, let’s say that you decide your first assignment should be to pul…" at bounding box center [342, 146] width 483 height 35
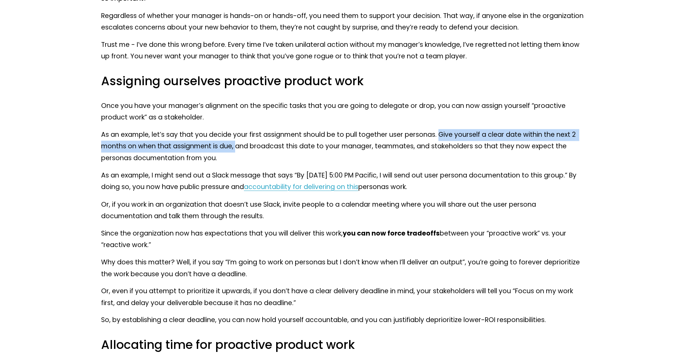
drag, startPoint x: 438, startPoint y: 122, endPoint x: 235, endPoint y: 137, distance: 202.8
click at [235, 137] on p "As an example, let’s say that you decide your first assignment should be to pul…" at bounding box center [342, 146] width 483 height 35
click at [231, 139] on div at bounding box center [231, 139] width 0 height 0
click at [477, 129] on p "As an example, let’s say that you decide your first assignment should be to pul…" at bounding box center [342, 146] width 483 height 35
drag, startPoint x: 438, startPoint y: 124, endPoint x: 233, endPoint y: 137, distance: 205.4
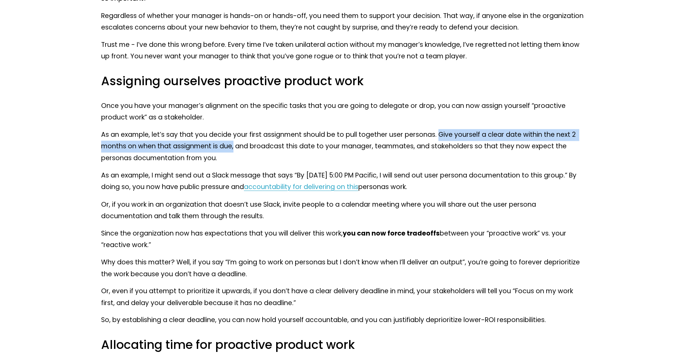
click at [233, 137] on p "As an example, let’s say that you decide your first assignment should be to pul…" at bounding box center [342, 146] width 483 height 35
copy p "Give yourself a clear date within the next 2 months on when that assignment is …"
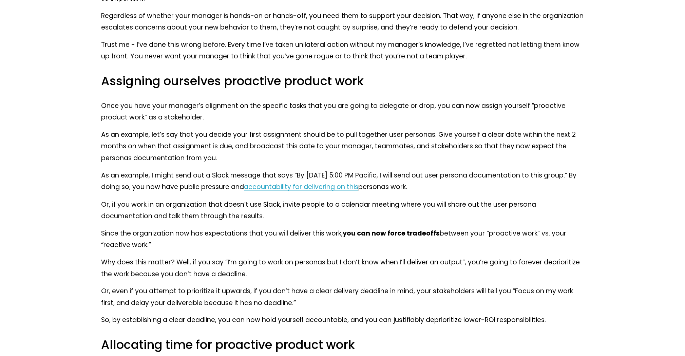
click at [356, 146] on p "As an example, let’s say that you decide your first assignment should be to pul…" at bounding box center [342, 146] width 483 height 35
click at [112, 147] on p "As an example, let’s say that you decide your first assignment should be to pul…" at bounding box center [342, 146] width 483 height 35
click at [108, 151] on div at bounding box center [108, 151] width 0 height 0
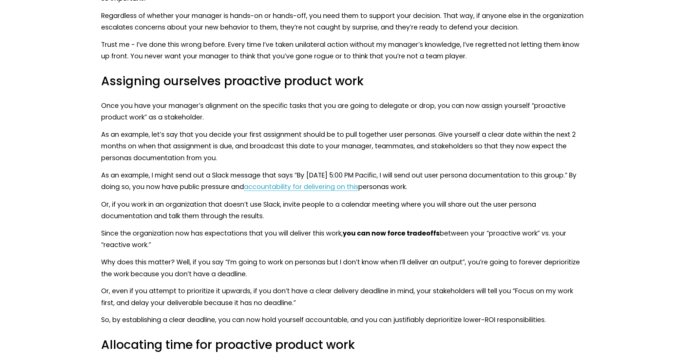
click at [274, 137] on p "As an example, let’s say that you decide your first assignment should be to pul…" at bounding box center [342, 146] width 483 height 35
click at [221, 170] on p "As an example, I might send out a Slack message that says “By [DATE] 5:00 PM Pa…" at bounding box center [342, 181] width 483 height 23
click at [217, 168] on div at bounding box center [217, 168] width 0 height 0
click at [265, 140] on p "As an example, let’s say that you decide your first assignment should be to pul…" at bounding box center [342, 146] width 483 height 35
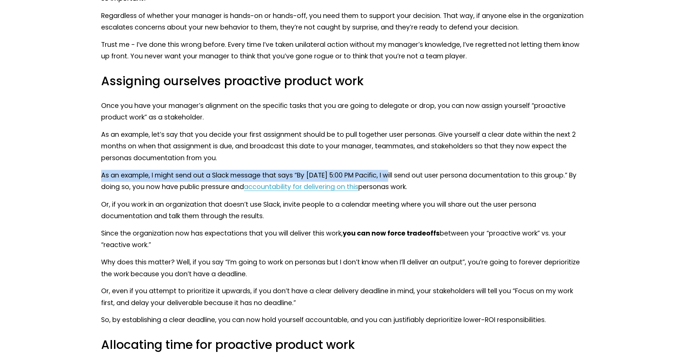
drag, startPoint x: 392, startPoint y: 164, endPoint x: 98, endPoint y: 168, distance: 293.9
click at [98, 168] on div "Once you’ve decided on which kinds of tasks you plan to delegate or drop, you n…" at bounding box center [342, 307] width 494 height 663
click at [93, 168] on div at bounding box center [93, 168] width 0 height 0
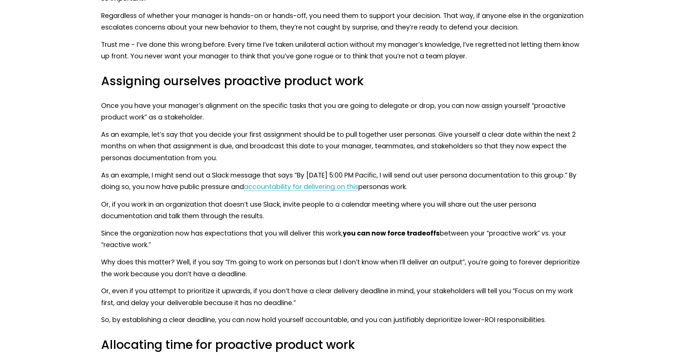
click at [527, 173] on p "As an example, I might send out a Slack message that says “By [DATE] 5:00 PM Pa…" at bounding box center [342, 181] width 483 height 23
drag, startPoint x: 372, startPoint y: 176, endPoint x: 252, endPoint y: 181, distance: 120.6
click at [252, 181] on p "As an example, I might send out a Slack message that says “By [DATE] 5:00 PM Pa…" at bounding box center [342, 181] width 483 height 23
click at [247, 180] on div at bounding box center [247, 180] width 0 height 0
click at [490, 179] on p "As an example, I might send out a Slack message that says “By [DATE] 5:00 PM Pa…" at bounding box center [342, 181] width 483 height 23
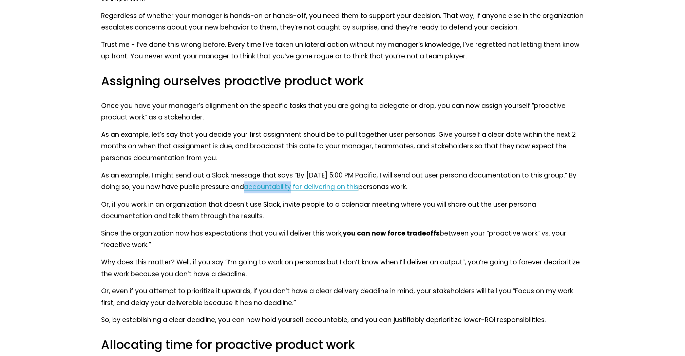
drag, startPoint x: 255, startPoint y: 174, endPoint x: 299, endPoint y: 178, distance: 44.6
click at [302, 173] on p "As an example, I might send out a Slack message that says “By [DATE] 5:00 PM Pa…" at bounding box center [342, 181] width 483 height 23
click at [297, 161] on div at bounding box center [297, 161] width 0 height 0
drag, startPoint x: 296, startPoint y: 205, endPoint x: 266, endPoint y: 203, distance: 30.3
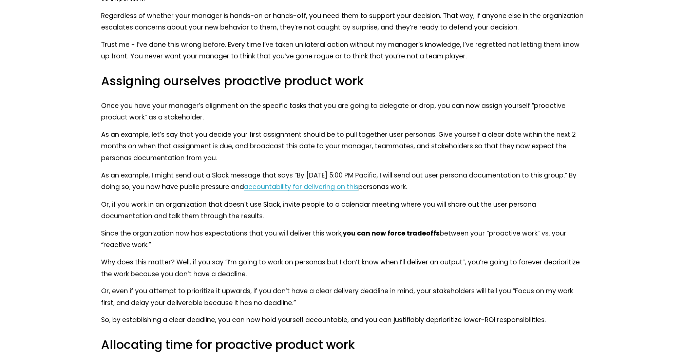
click at [474, 172] on p "As an example, I might send out a Slack message that says “By [DATE] 5:00 PM Pa…" at bounding box center [342, 181] width 483 height 23
click at [156, 227] on p "Since the organization now has expectations that you will deliver this work, yo…" at bounding box center [342, 238] width 483 height 23
click at [152, 226] on div at bounding box center [152, 226] width 0 height 0
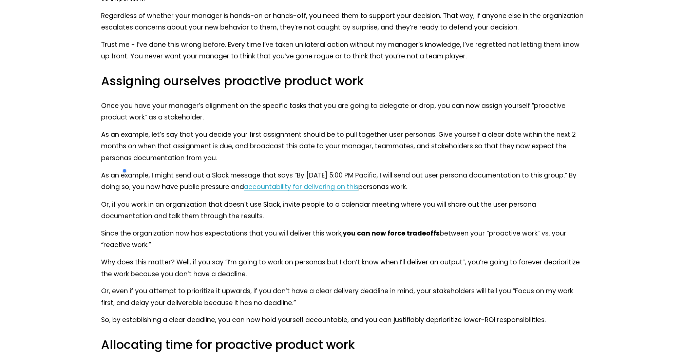
click at [221, 227] on p "Since the organization now has expectations that you will deliver this work, yo…" at bounding box center [342, 238] width 483 height 23
drag, startPoint x: 344, startPoint y: 222, endPoint x: 437, endPoint y: 230, distance: 93.3
click at [437, 230] on p "Since the organization now has expectations that you will deliver this work, yo…" at bounding box center [342, 238] width 483 height 23
click at [562, 256] on p "Why does this matter? Well, if you say “I’m going to work on personas but I don…" at bounding box center [342, 267] width 483 height 23
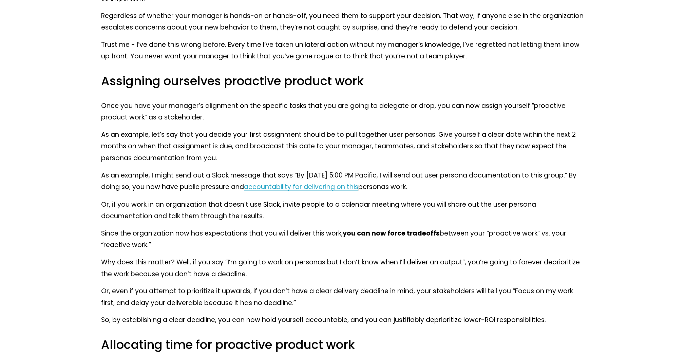
click at [562, 256] on p "Why does this matter? Well, if you say “I’m going to work on personas but I don…" at bounding box center [342, 267] width 483 height 23
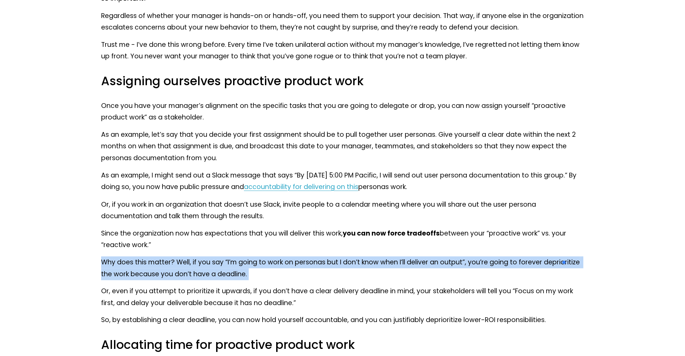
click at [562, 256] on p "Why does this matter? Well, if you say “I’m going to work on personas but I don…" at bounding box center [342, 267] width 483 height 23
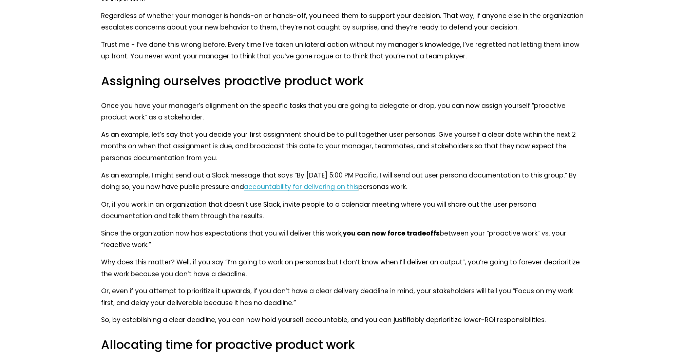
drag, startPoint x: 615, startPoint y: 239, endPoint x: 611, endPoint y: 240, distance: 3.7
click at [557, 256] on p "Why does this matter? Well, if you say “I’m going to work on personas but I don…" at bounding box center [342, 267] width 483 height 23
click at [552, 255] on div at bounding box center [552, 255] width 0 height 0
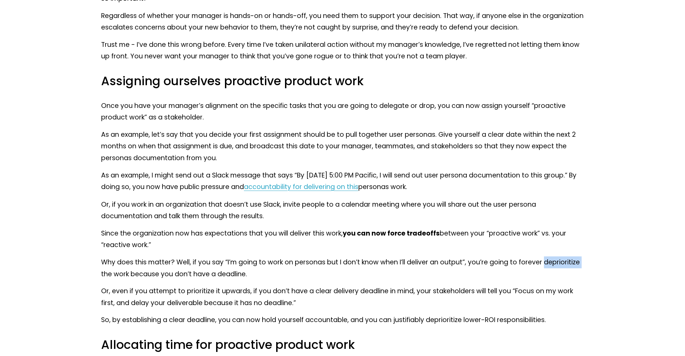
click at [563, 256] on p "Why does this matter? Well, if you say “I’m going to work on personas but I don…" at bounding box center [342, 267] width 483 height 23
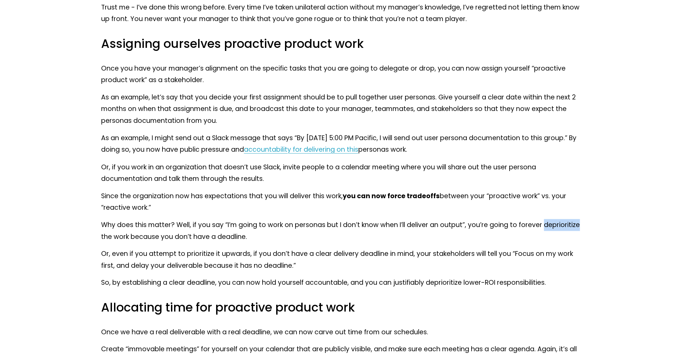
scroll to position [2952, 0]
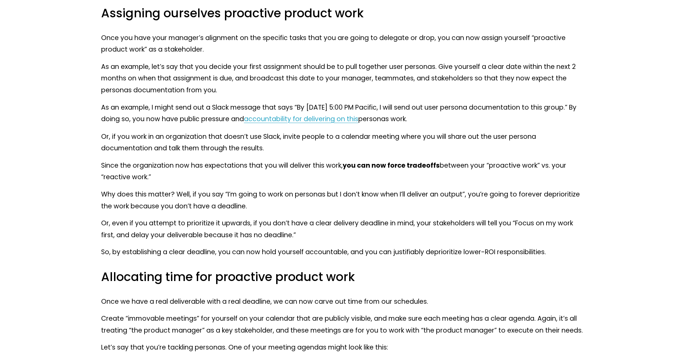
click at [227, 217] on p "Or, even if you attempt to prioritize it upwards, if you don’t have a clear del…" at bounding box center [342, 228] width 483 height 23
click at [222, 216] on div at bounding box center [222, 216] width 0 height 0
click at [386, 217] on p "Or, even if you attempt to prioritize it upwards, if you don’t have a clear del…" at bounding box center [342, 228] width 483 height 23
click at [326, 246] on p "So, by establishing a clear deadline, you can now hold yourself accountable, an…" at bounding box center [342, 252] width 483 height 12
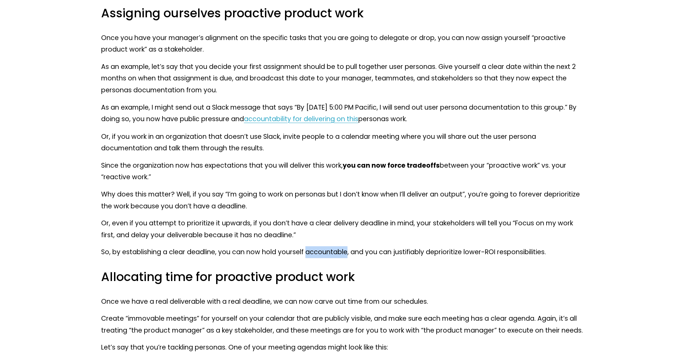
click at [326, 246] on p "So, by establishing a clear deadline, you can now hold yourself accountable, an…" at bounding box center [342, 252] width 483 height 12
click at [322, 226] on div at bounding box center [322, 226] width 0 height 0
click at [399, 269] on h3 "Allocating time for proactive product work" at bounding box center [342, 277] width 483 height 16
click at [339, 246] on p "So, by establishing a clear deadline, you can now hold yourself accountable, an…" at bounding box center [342, 252] width 483 height 12
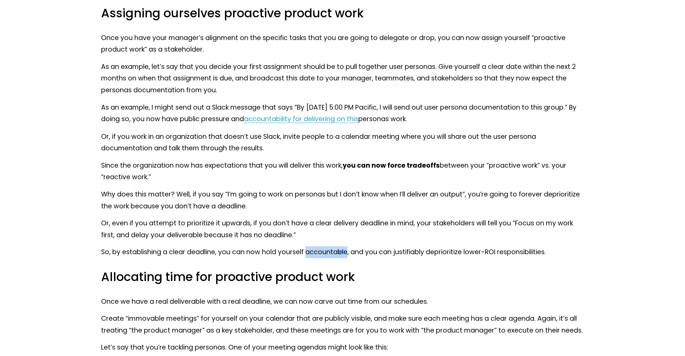
click at [334, 226] on div at bounding box center [334, 226] width 0 height 0
click at [326, 246] on p "So, by establishing a clear deadline, you can now hold yourself accountable, an…" at bounding box center [342, 252] width 483 height 12
click at [393, 233] on div "Once you’ve decided on which kinds of tasks you plan to delegate or drop, you n…" at bounding box center [342, 239] width 483 height 652
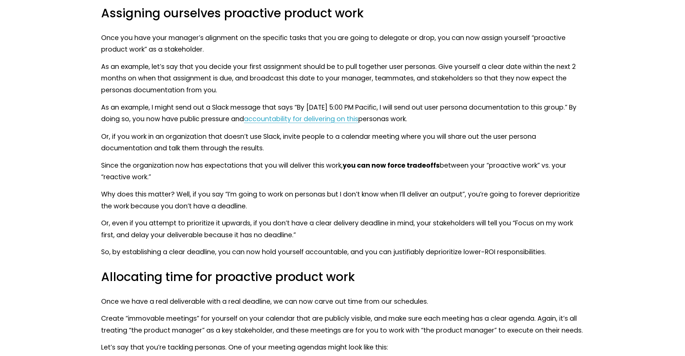
click at [413, 246] on p "So, by establishing a clear deadline, you can now hold yourself accountable, an…" at bounding box center [342, 252] width 483 height 12
click at [408, 226] on div at bounding box center [408, 226] width 0 height 0
click at [467, 269] on h3 "Allocating time for proactive product work" at bounding box center [342, 277] width 483 height 16
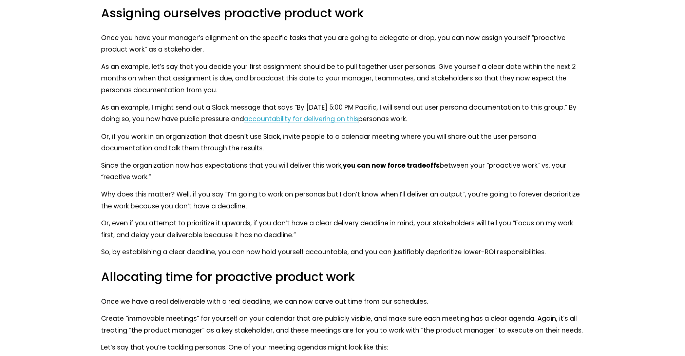
click at [409, 246] on p "So, by establishing a clear deadline, you can now hold yourself accountable, an…" at bounding box center [342, 252] width 483 height 12
click at [404, 245] on div at bounding box center [404, 245] width 0 height 0
click at [465, 275] on div "Once you’ve decided on which kinds of tasks you plan to delegate or drop, you n…" at bounding box center [342, 239] width 483 height 652
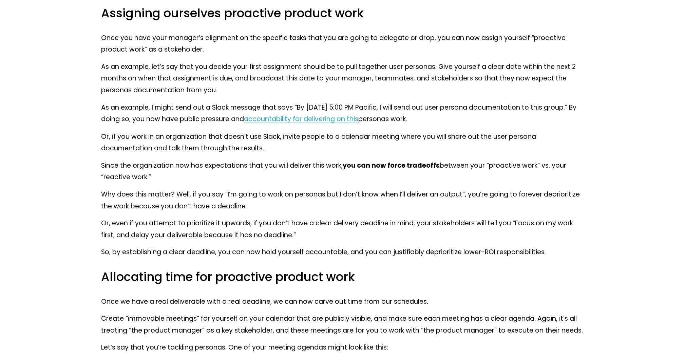
click at [409, 246] on p "So, by establishing a clear deadline, you can now hold yourself accountable, an…" at bounding box center [342, 252] width 483 height 12
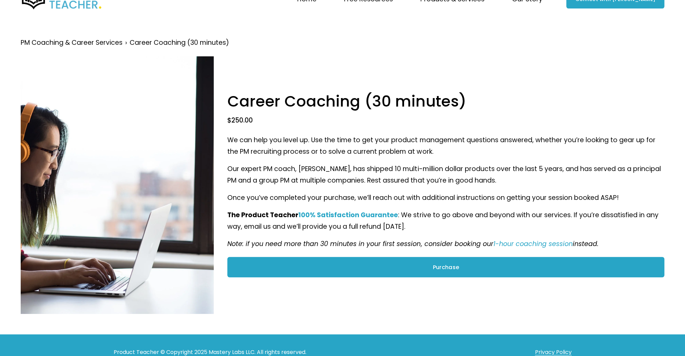
scroll to position [32, 0]
